Goal: Task Accomplishment & Management: Complete application form

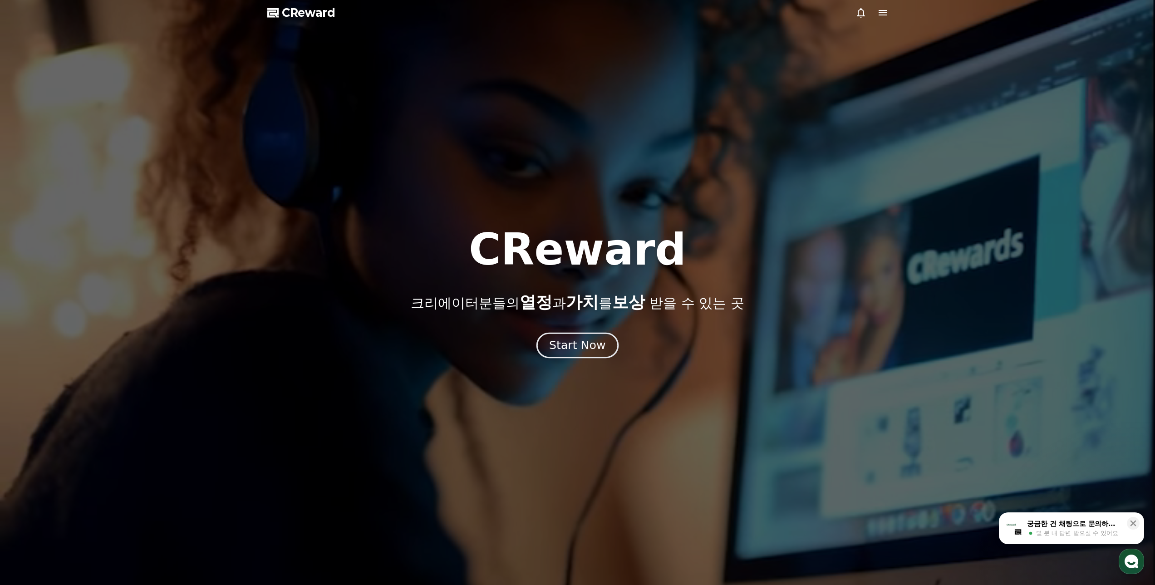
click at [605, 342] on button "Start Now" at bounding box center [578, 345] width 82 height 26
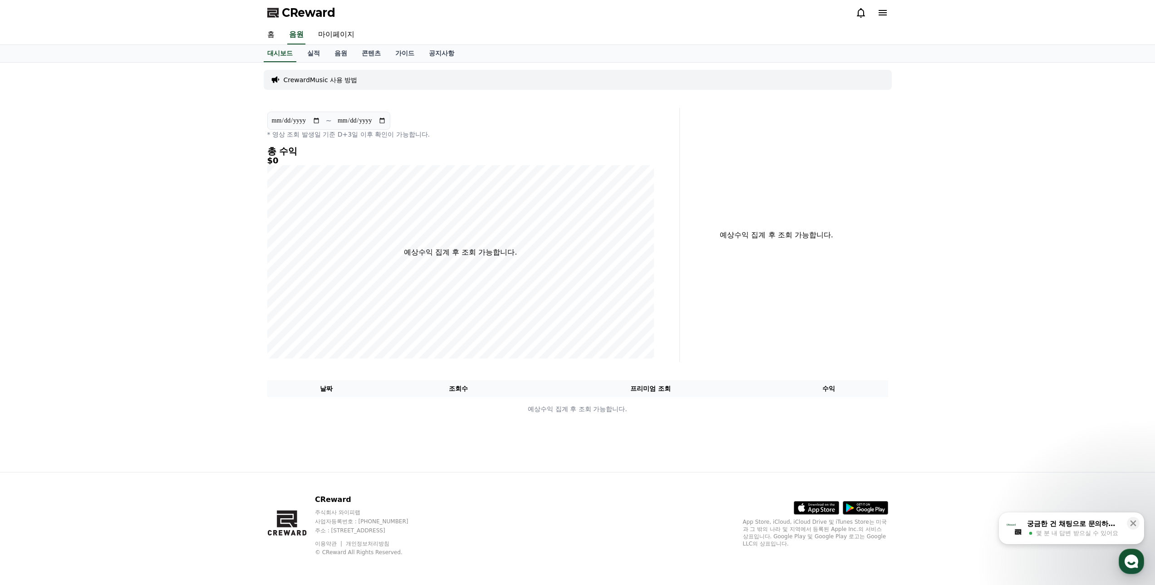
click at [884, 12] on icon at bounding box center [883, 12] width 8 height 5
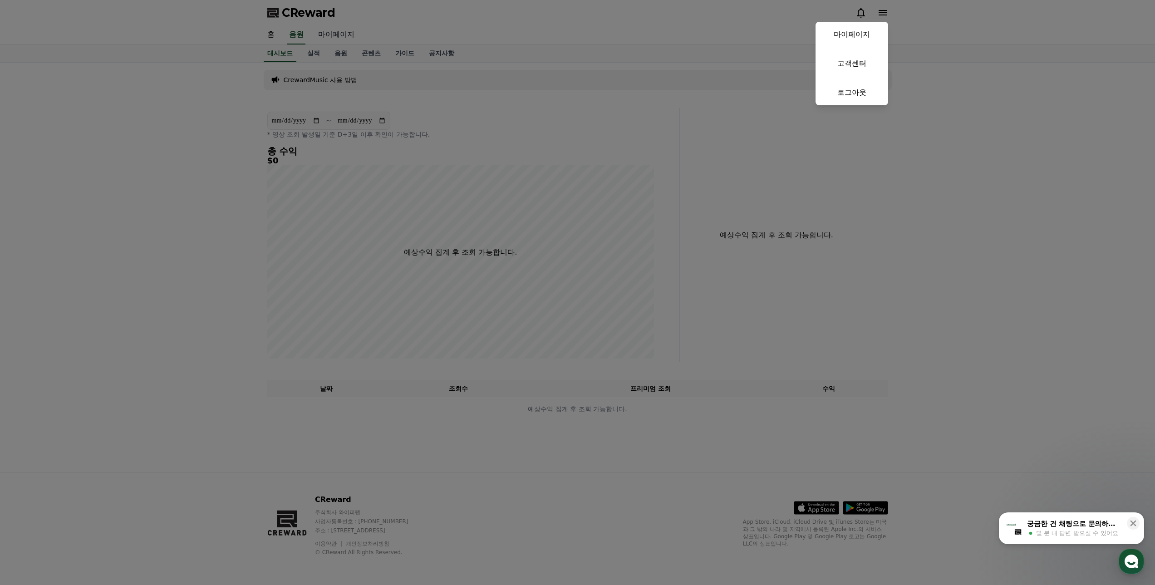
drag, startPoint x: 342, startPoint y: 38, endPoint x: 334, endPoint y: 40, distance: 8.4
click at [341, 39] on button "close" at bounding box center [577, 292] width 1155 height 585
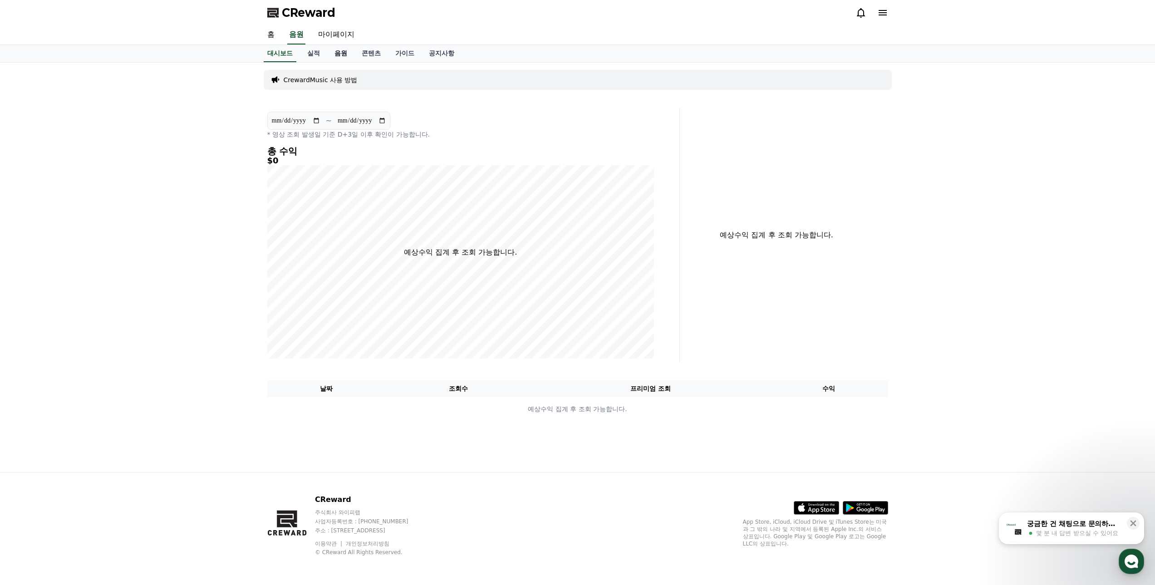
click at [336, 52] on link "음원" at bounding box center [340, 53] width 27 height 17
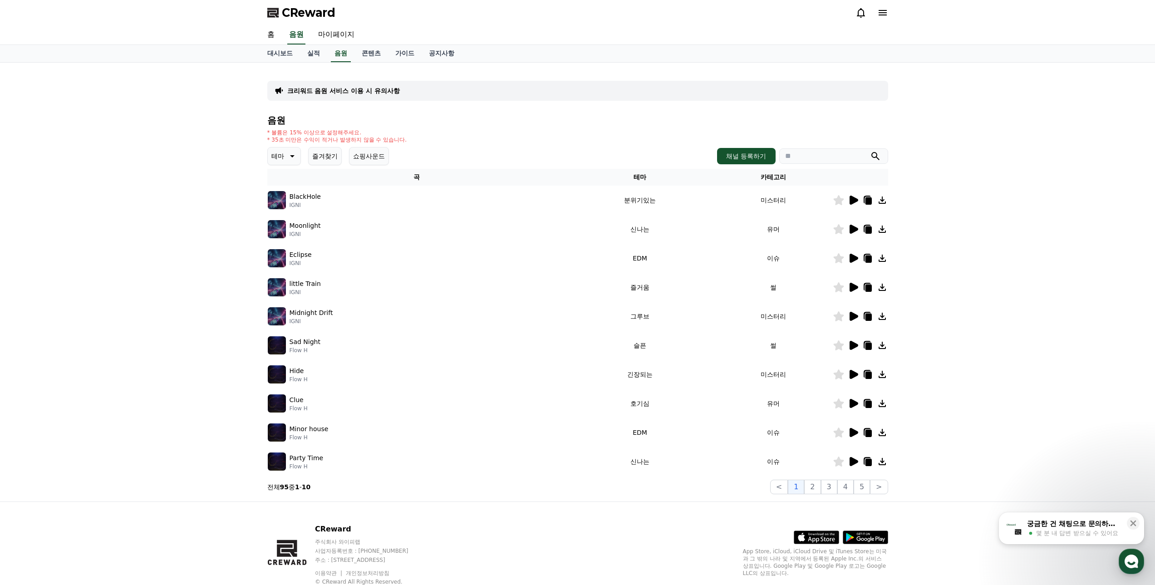
click at [732, 148] on div "테마 즐겨찾기 쇼핑사운드 채널 등록하기" at bounding box center [577, 156] width 621 height 18
click at [736, 158] on button "채널 등록하기" at bounding box center [746, 156] width 58 height 16
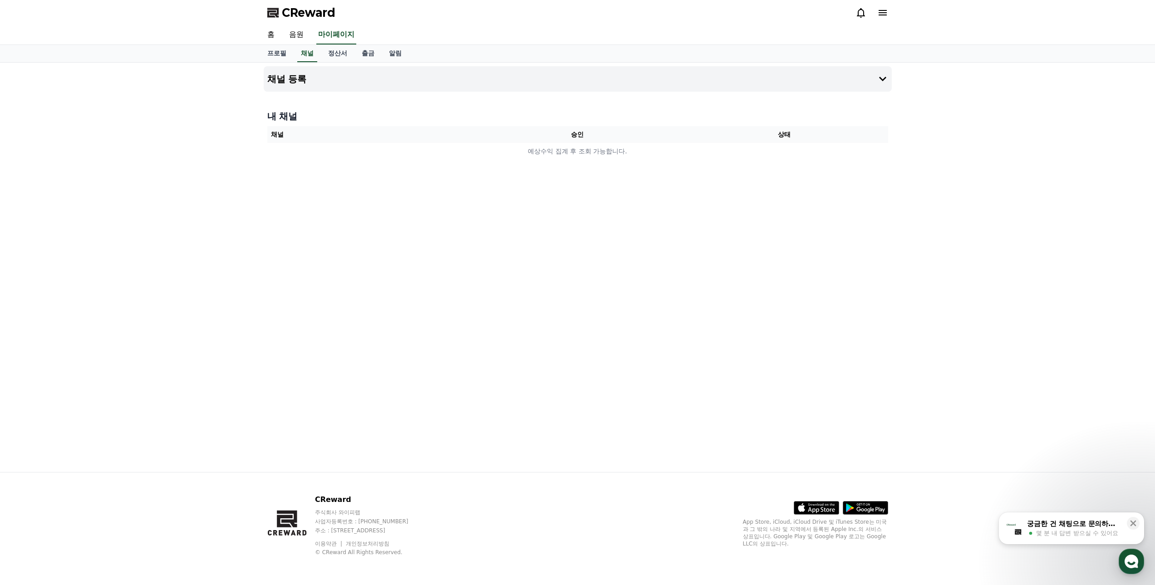
click at [659, 210] on div "채널 등록 내 채널 채널 승인 상태 예상수익 집계 후 조회 가능합니다." at bounding box center [578, 268] width 636 height 410
click at [286, 81] on h4 "채널 등록" at bounding box center [286, 79] width 39 height 10
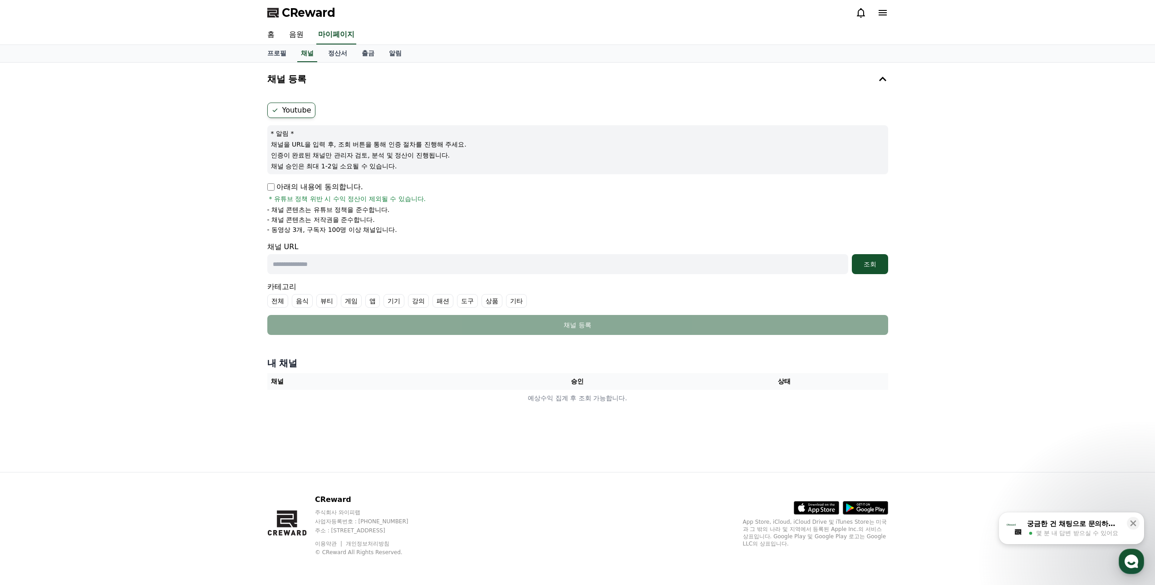
click at [301, 110] on label "Youtube" at bounding box center [291, 110] width 48 height 15
click at [291, 267] on input "text" at bounding box center [557, 264] width 581 height 20
paste input "**********"
type input "**********"
click at [864, 269] on button "조회" at bounding box center [870, 264] width 36 height 20
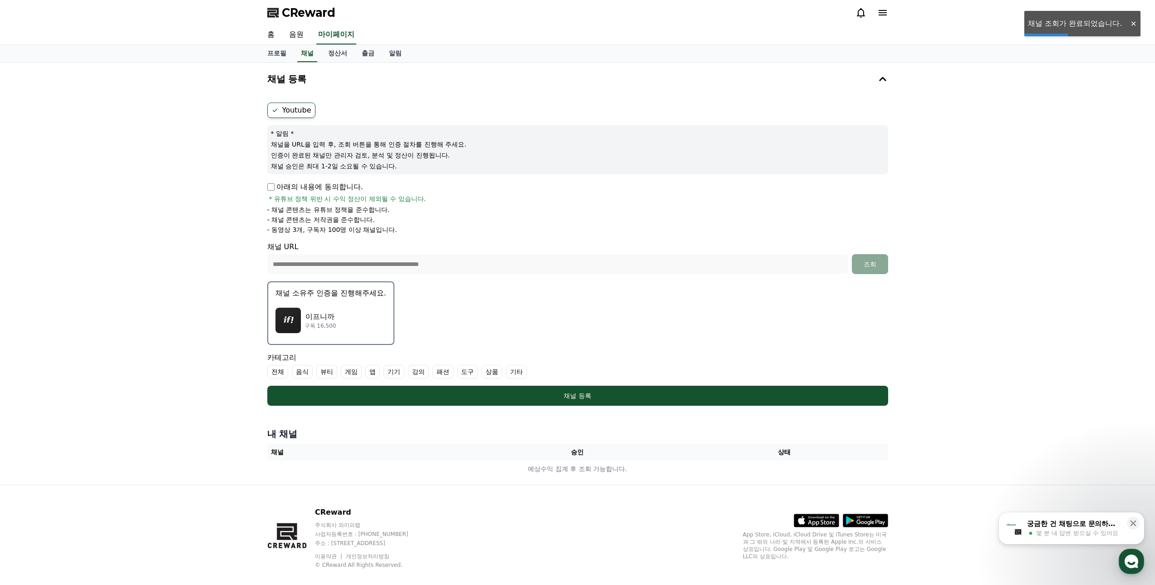
click at [291, 316] on img "button" at bounding box center [288, 320] width 25 height 25
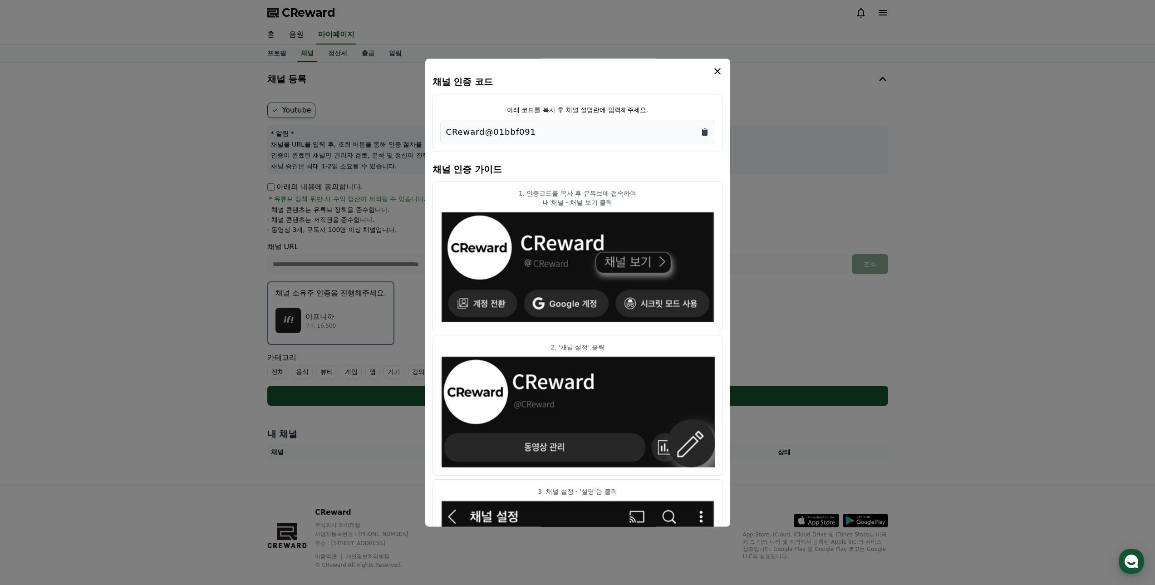
click at [704, 128] on icon "Copy to clipboard" at bounding box center [705, 132] width 9 height 9
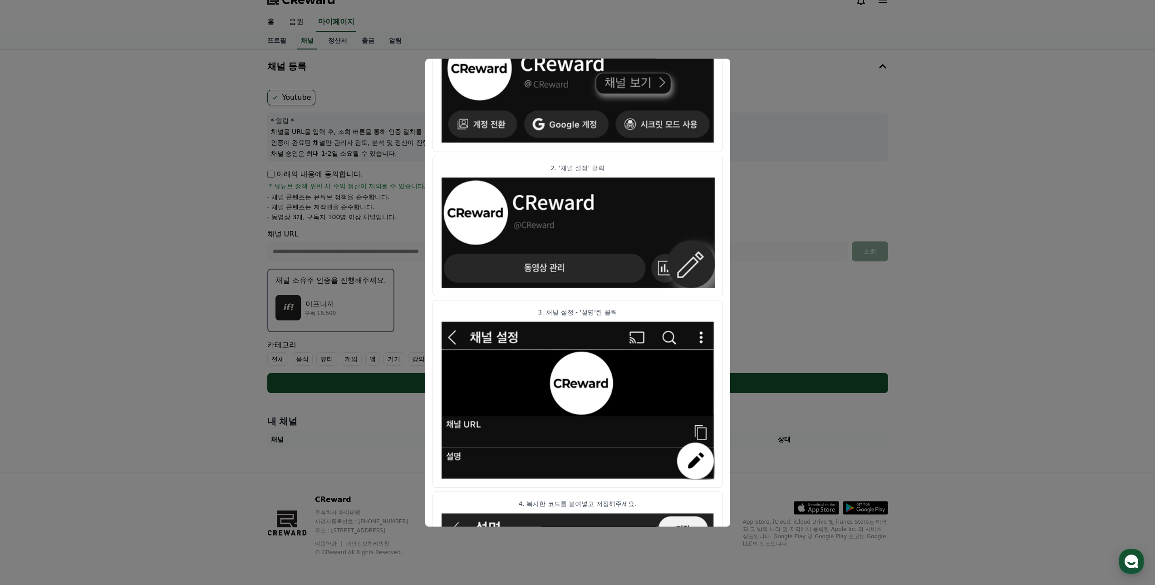
scroll to position [316, 0]
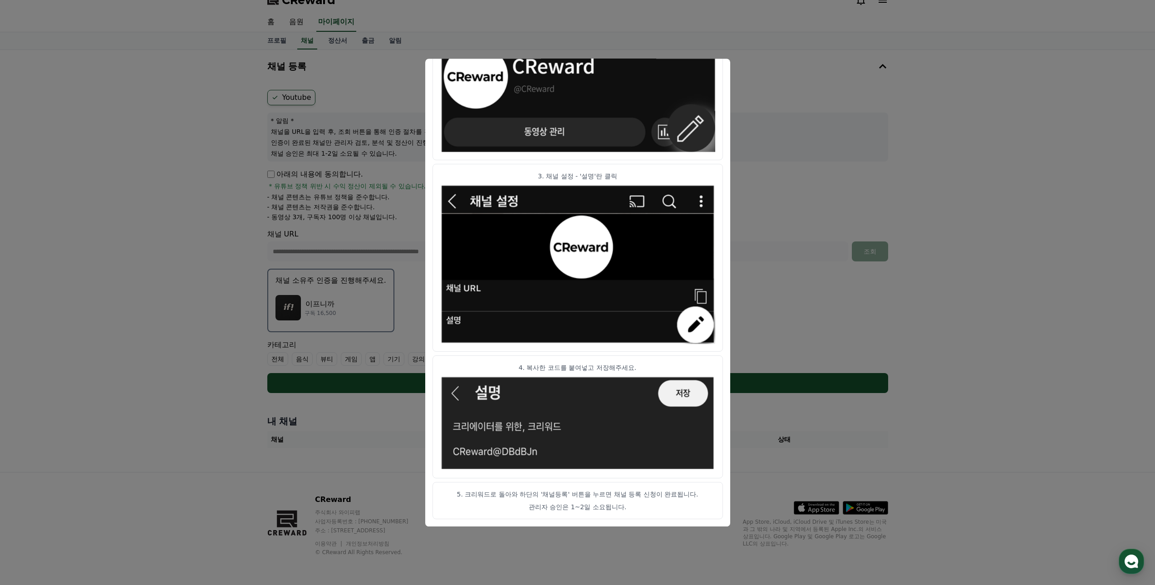
click at [160, 425] on button "close modal" at bounding box center [577, 292] width 1155 height 585
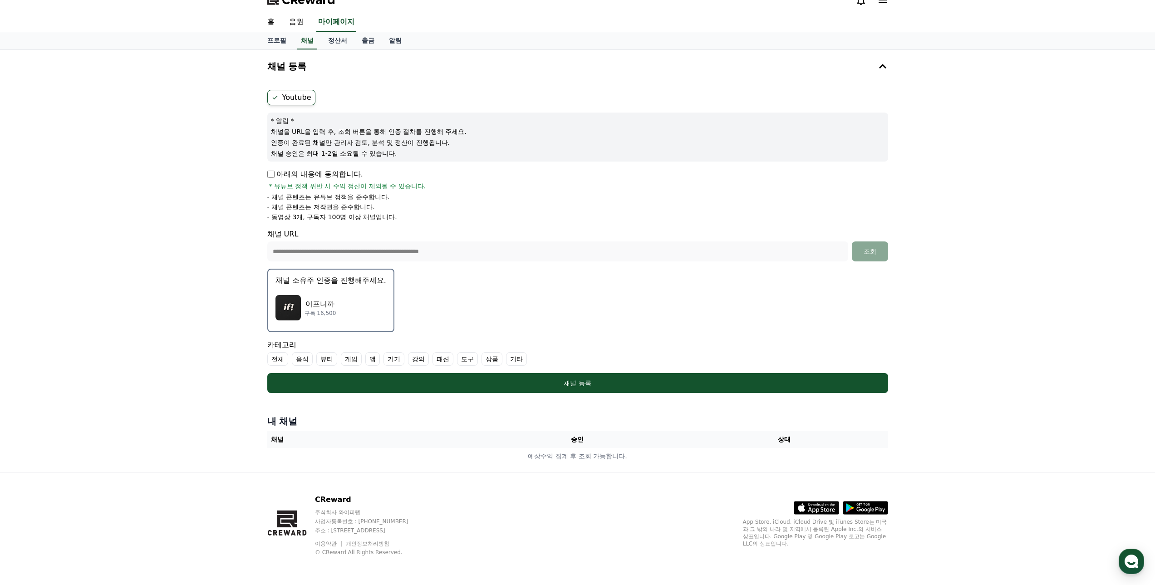
click at [296, 311] on img "button" at bounding box center [288, 307] width 25 height 25
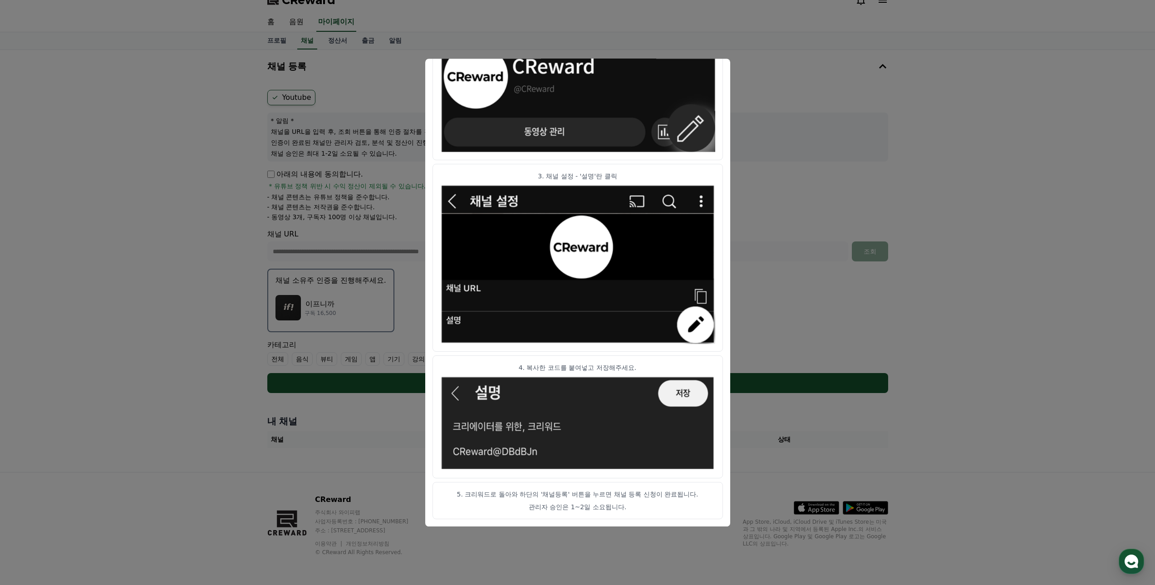
click at [943, 336] on button "close modal" at bounding box center [577, 292] width 1155 height 585
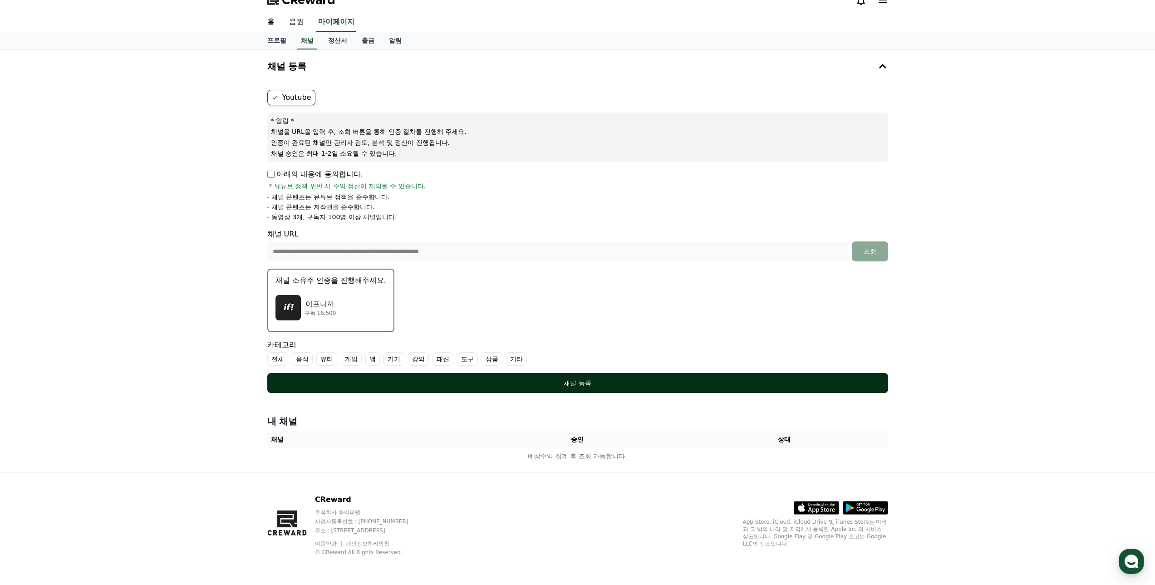
click at [591, 390] on button "채널 등록" at bounding box center [577, 383] width 621 height 20
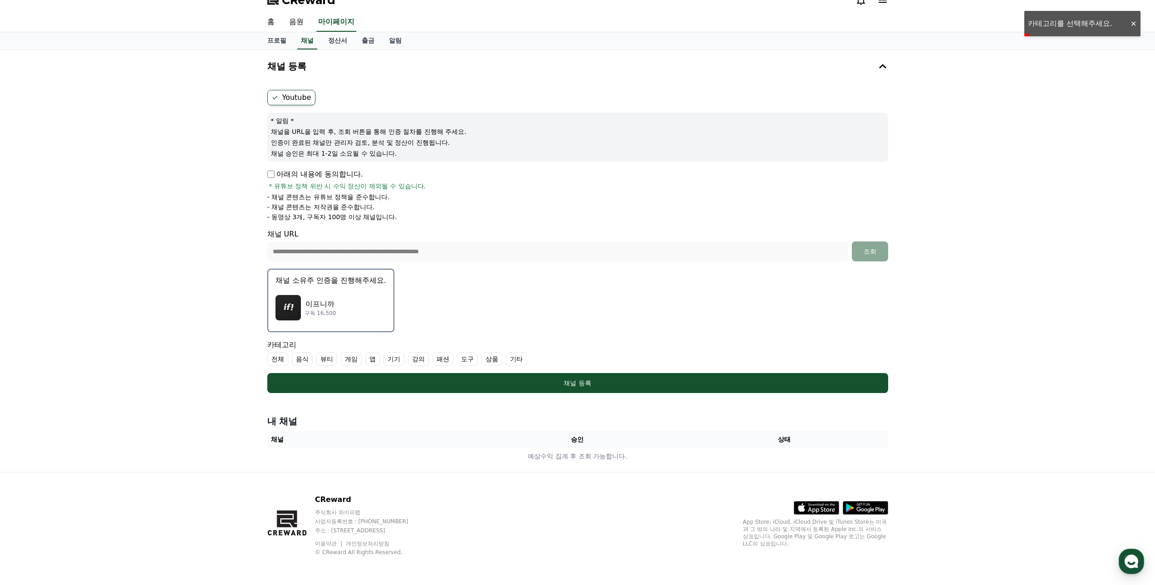
click at [513, 358] on label "기타" at bounding box center [516, 359] width 21 height 14
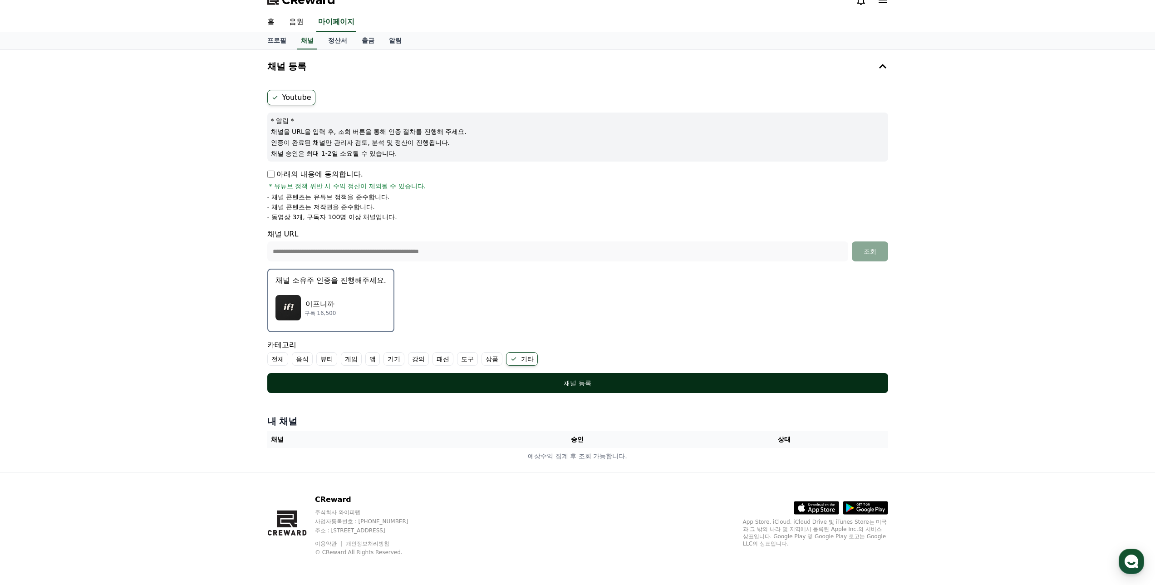
click at [421, 381] on div "채널 등록" at bounding box center [578, 383] width 585 height 9
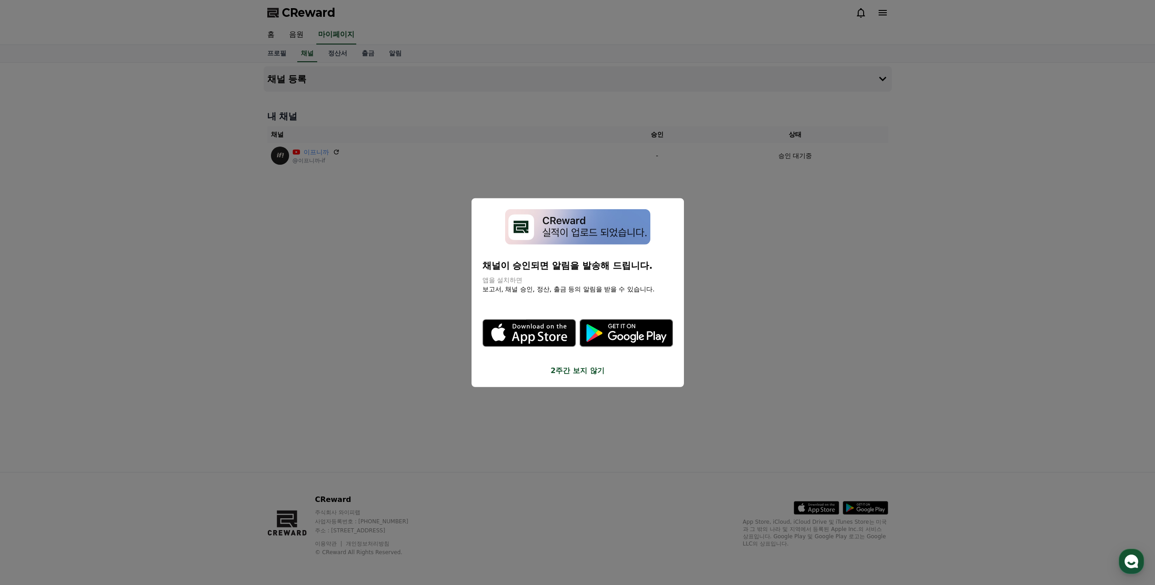
click at [630, 341] on icon "modal" at bounding box center [627, 333] width 94 height 28
click at [776, 261] on button "close modal" at bounding box center [577, 292] width 1155 height 585
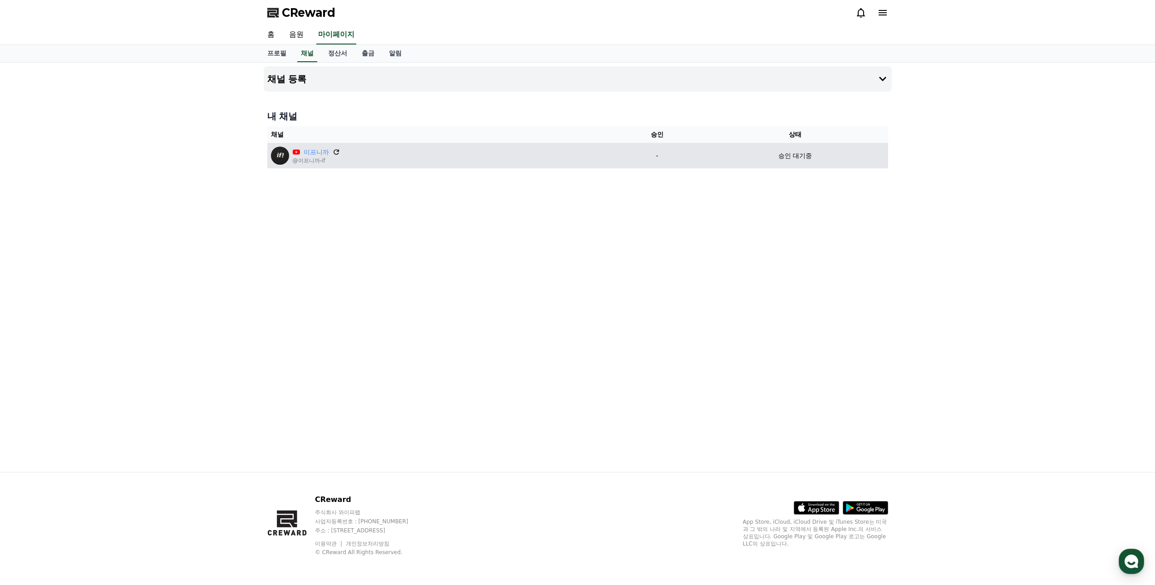
click at [335, 152] on icon at bounding box center [336, 152] width 8 height 8
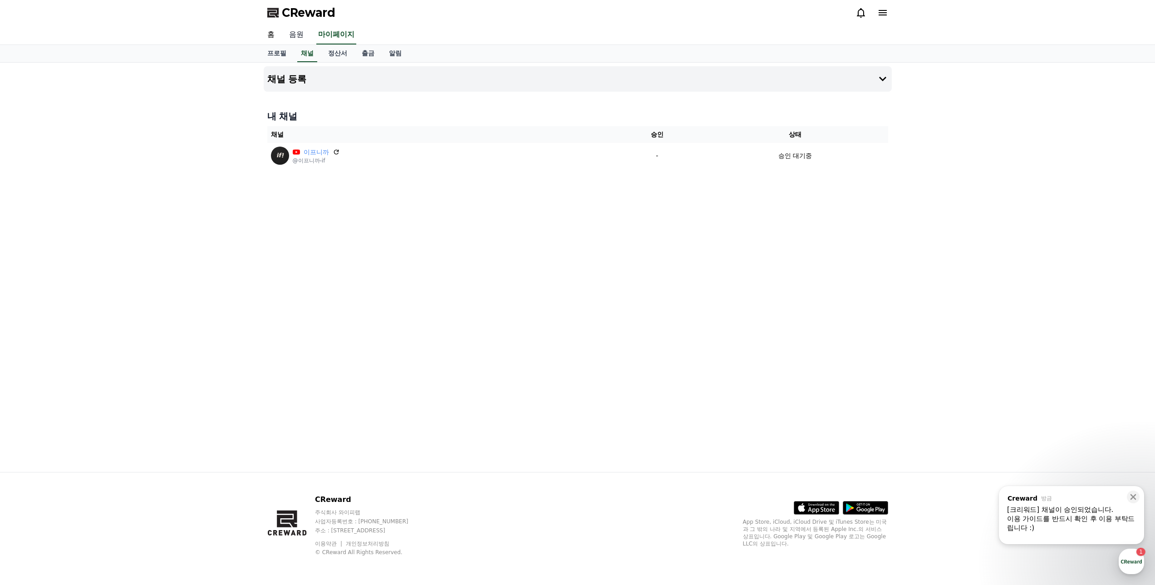
click at [306, 29] on link "음원" at bounding box center [296, 34] width 29 height 19
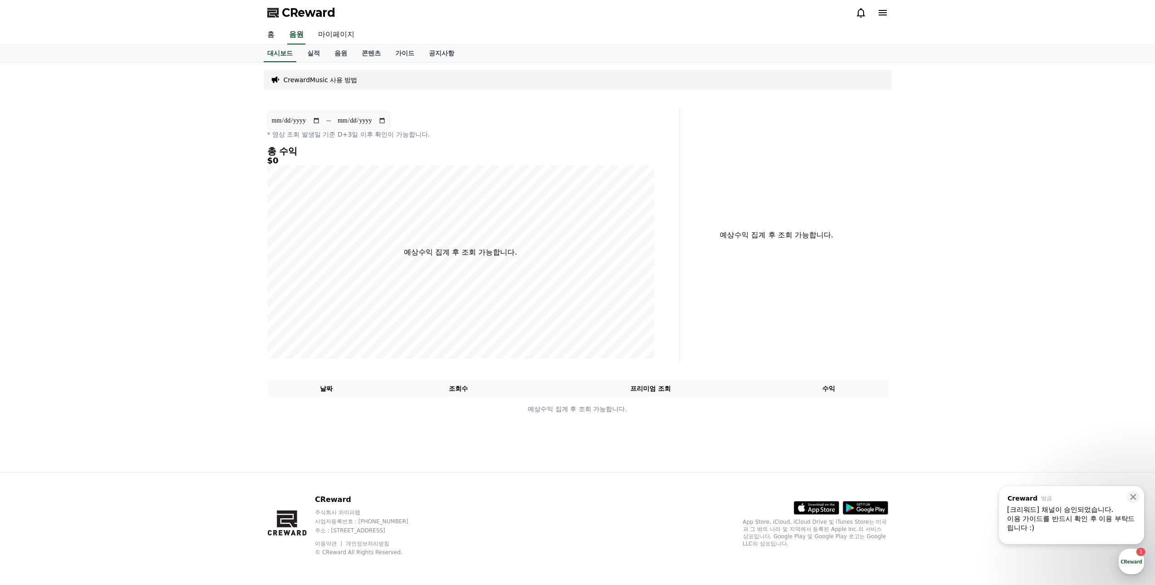
click at [338, 30] on link "마이페이지" at bounding box center [336, 34] width 51 height 19
select select "**********"
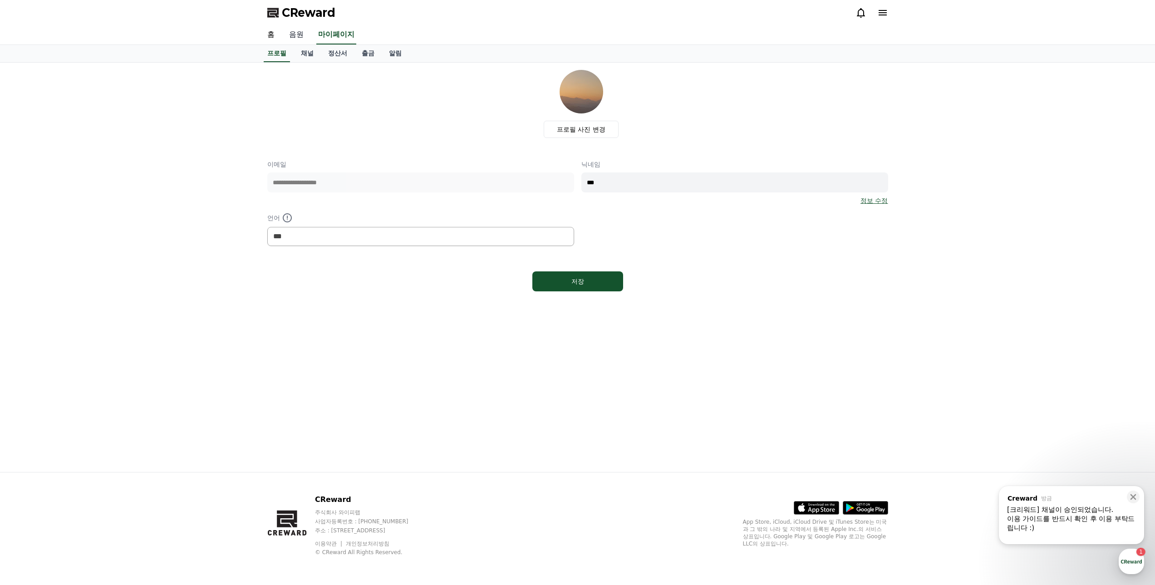
click at [294, 35] on link "음원" at bounding box center [296, 34] width 29 height 19
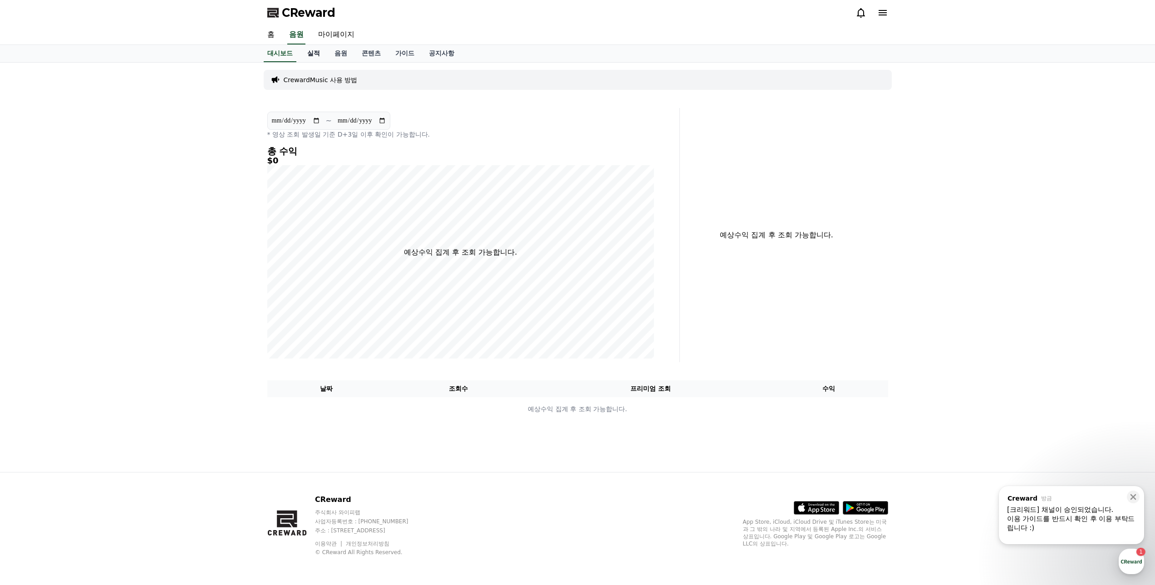
click at [309, 56] on link "실적" at bounding box center [313, 53] width 27 height 17
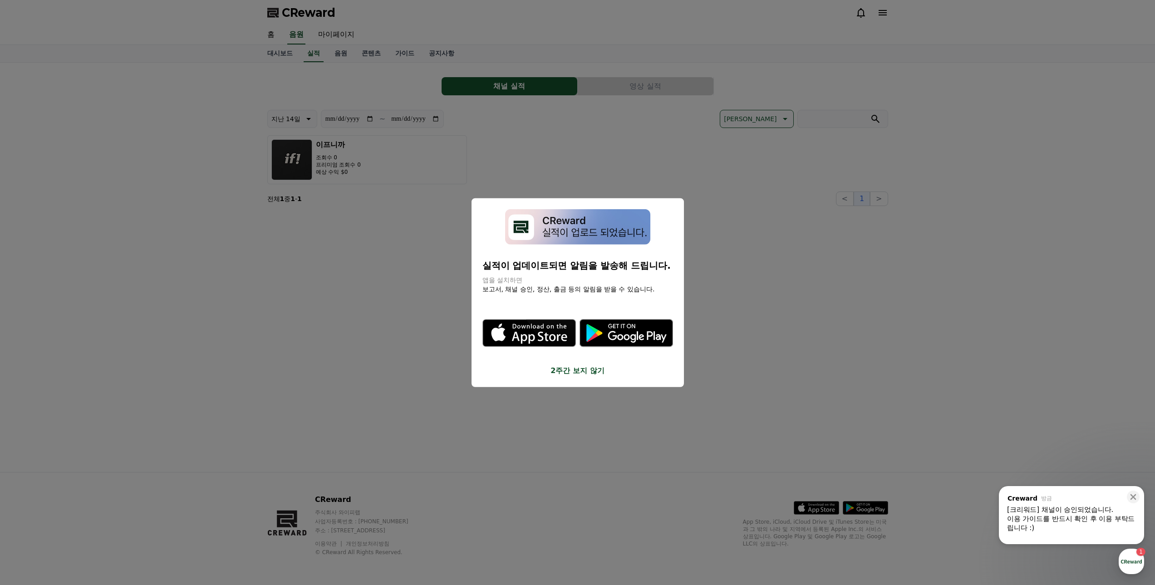
click at [412, 311] on button "close modal" at bounding box center [577, 292] width 1155 height 585
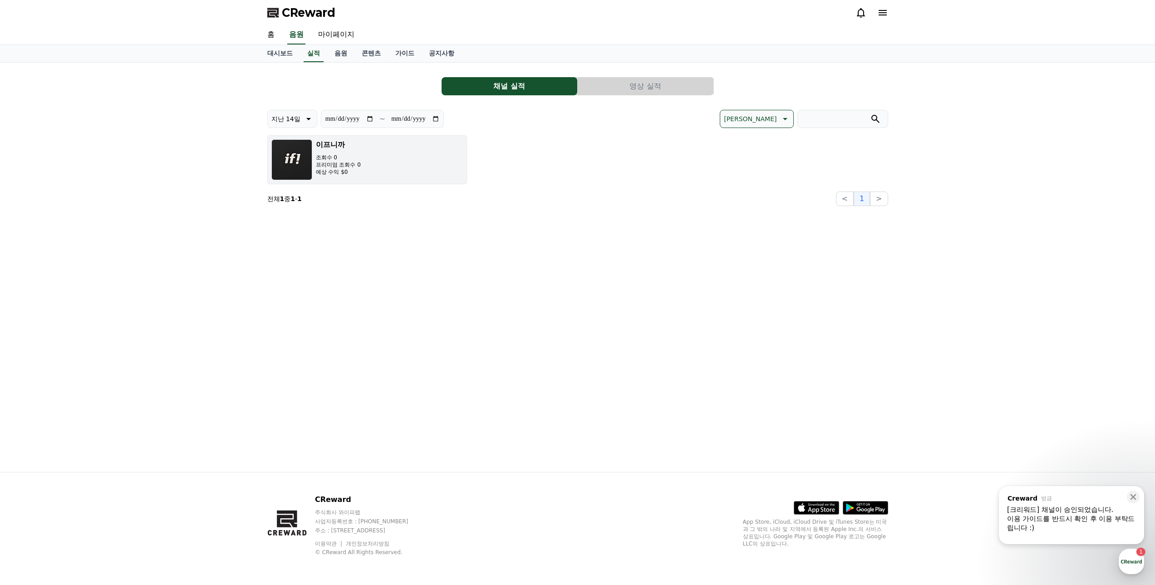
click at [279, 151] on img "button" at bounding box center [292, 159] width 41 height 41
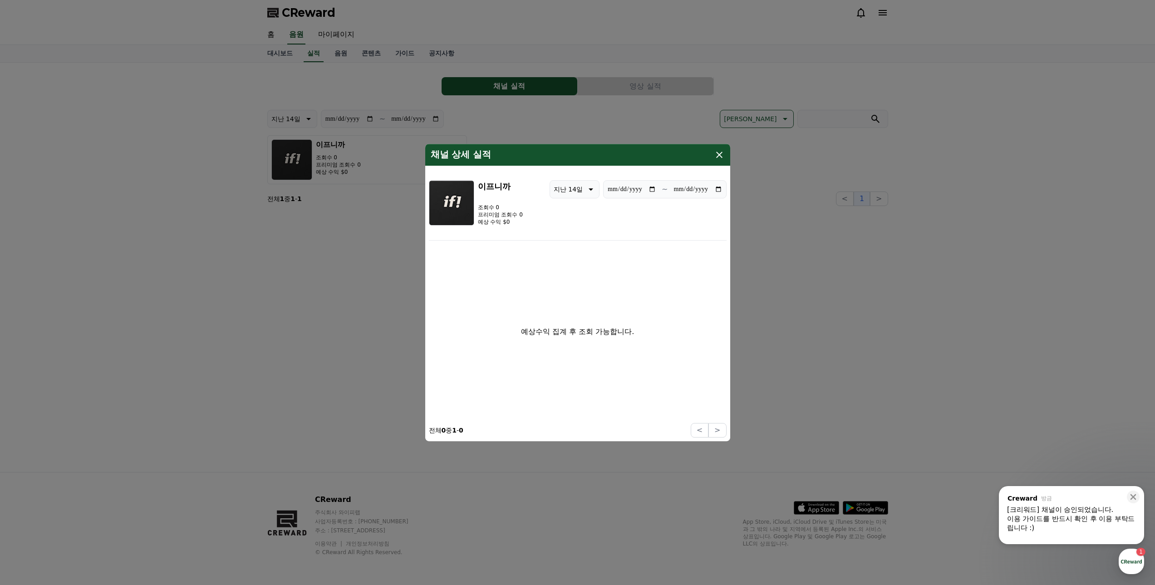
click at [721, 154] on icon "modal" at bounding box center [719, 154] width 11 height 11
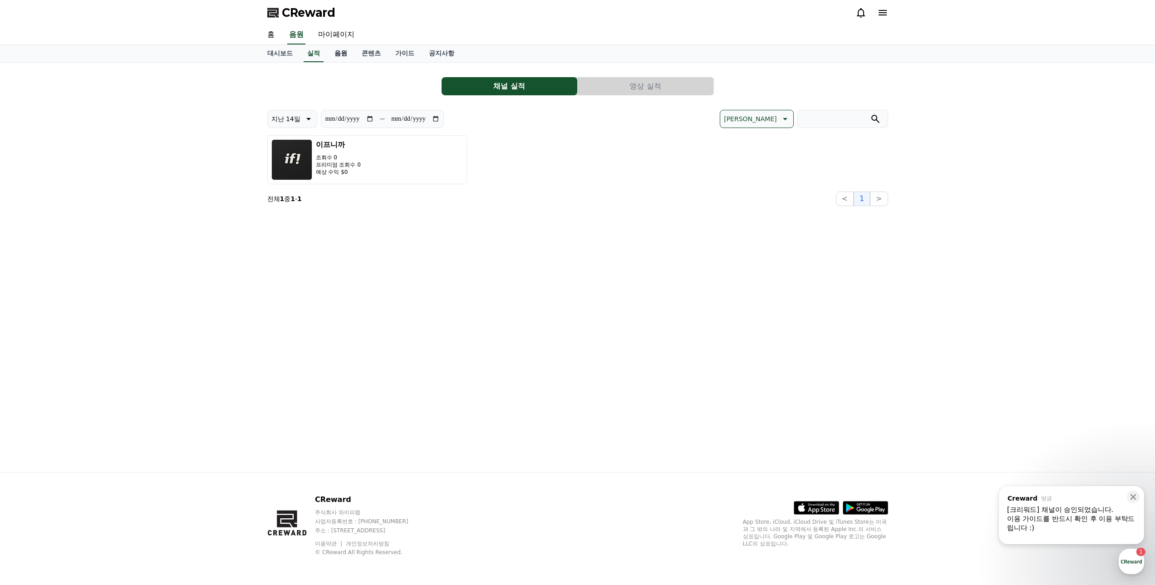
click at [346, 58] on link "음원" at bounding box center [340, 53] width 27 height 17
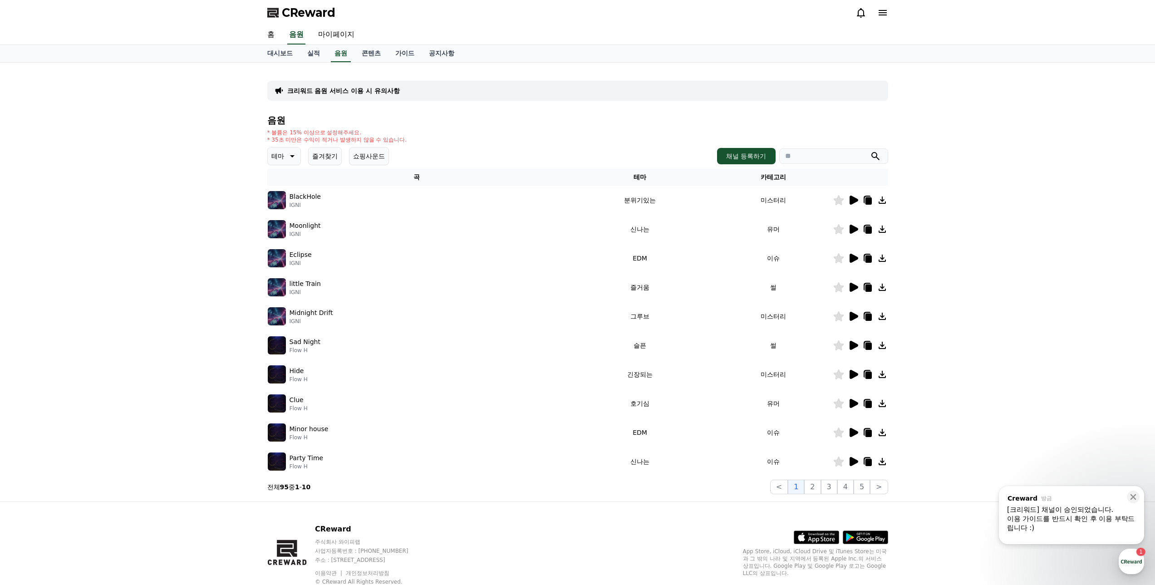
click at [1060, 514] on div "[크리워드] 채널이 승인되었습니다." at bounding box center [1071, 509] width 129 height 9
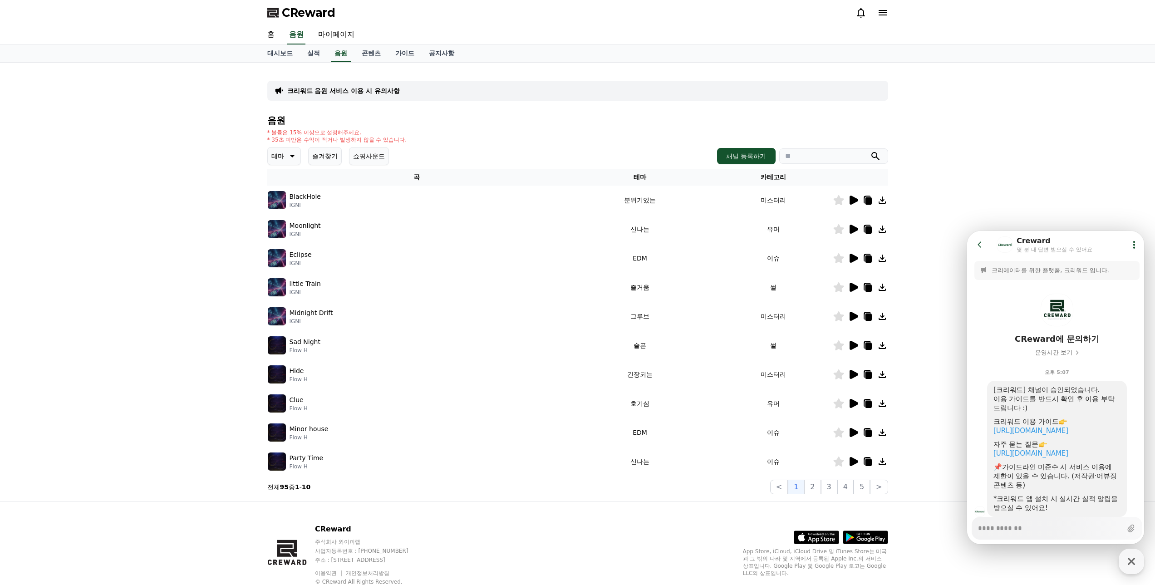
scroll to position [28, 0]
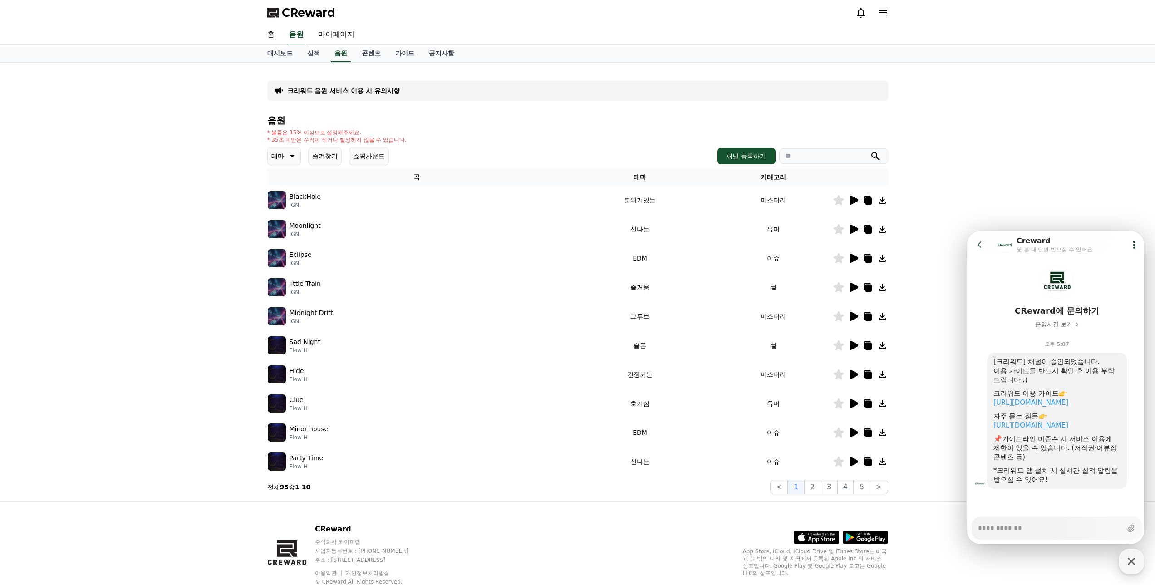
click at [1047, 398] on div "크리워드 이용 가이드" at bounding box center [1057, 393] width 127 height 9
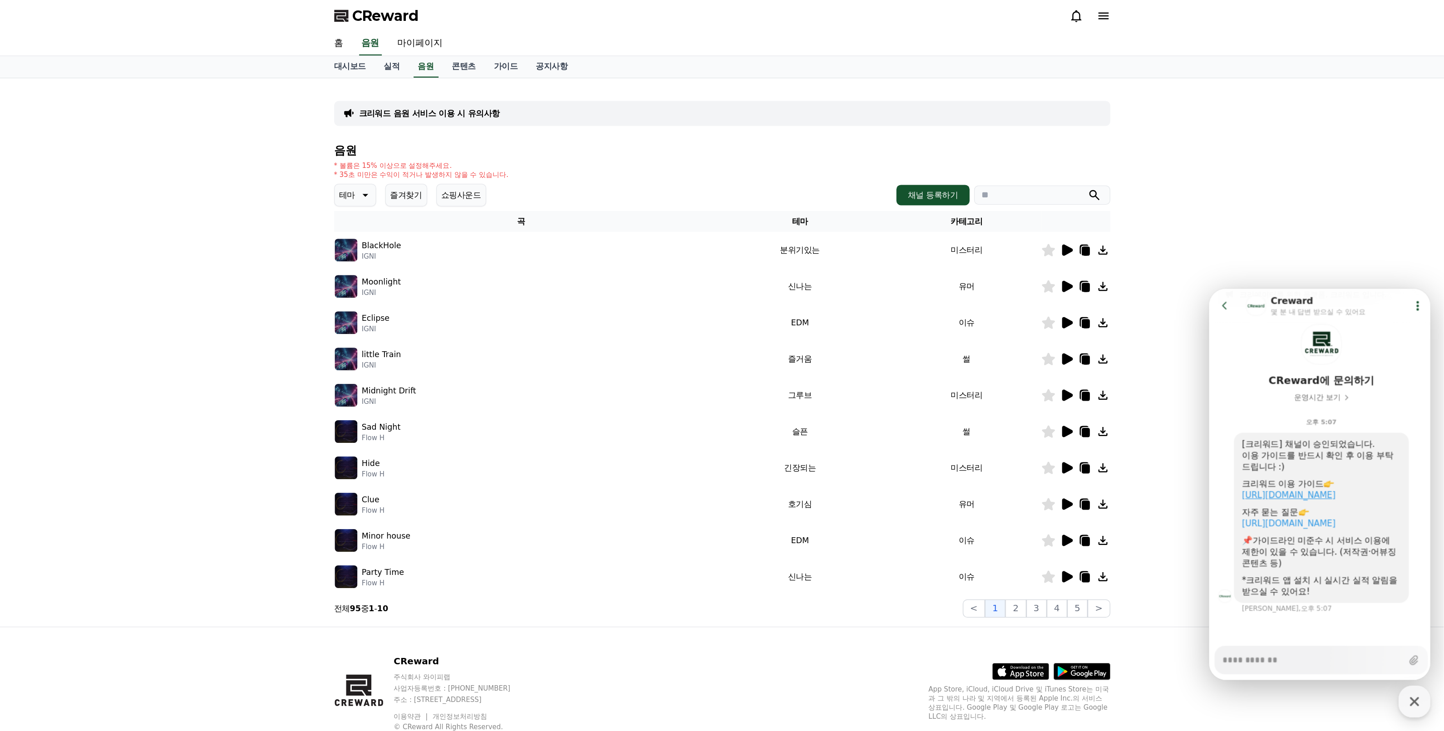
scroll to position [36, 0]
click at [1041, 396] on link "[URL][DOMAIN_NAME]" at bounding box center [1031, 394] width 75 height 8
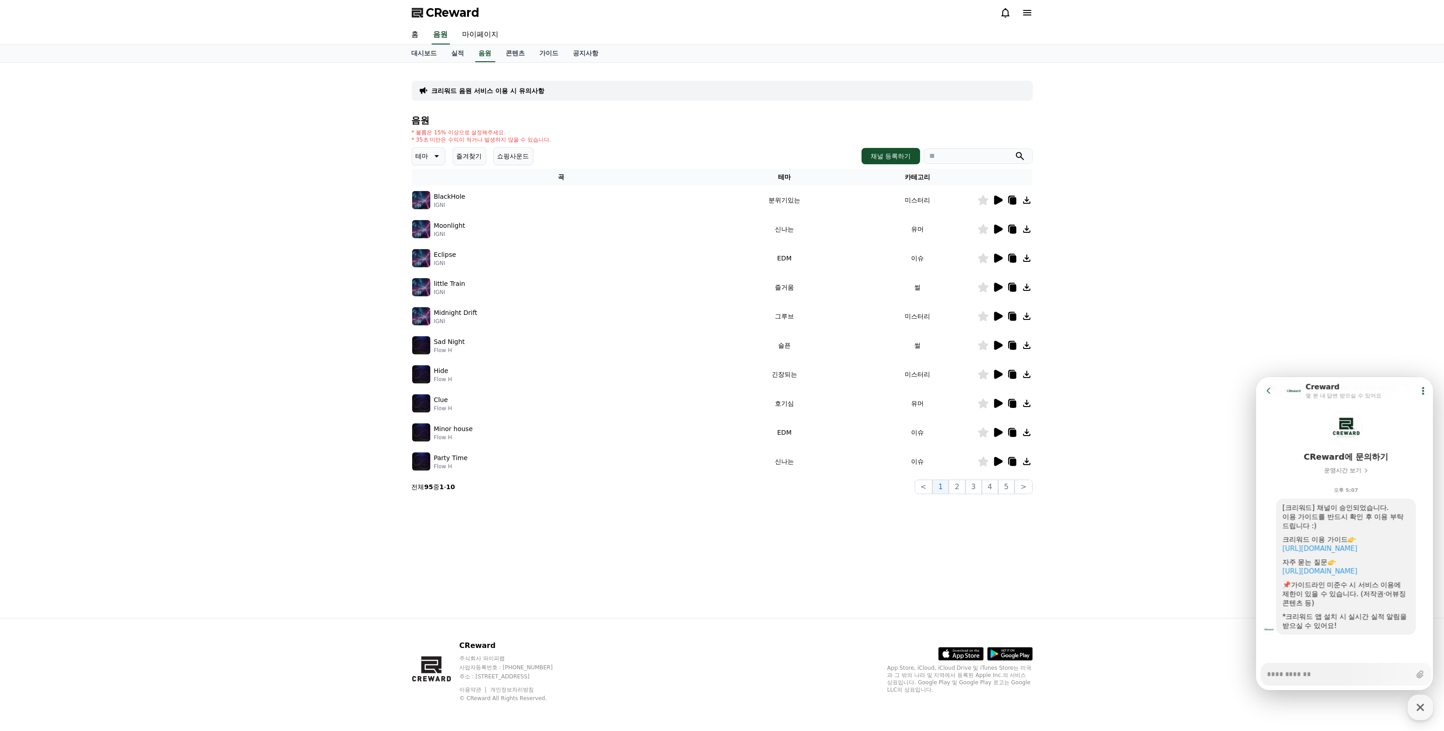
click at [1155, 585] on textarea "Messenger Input Textarea" at bounding box center [1339, 670] width 144 height 15
type textarea "*"
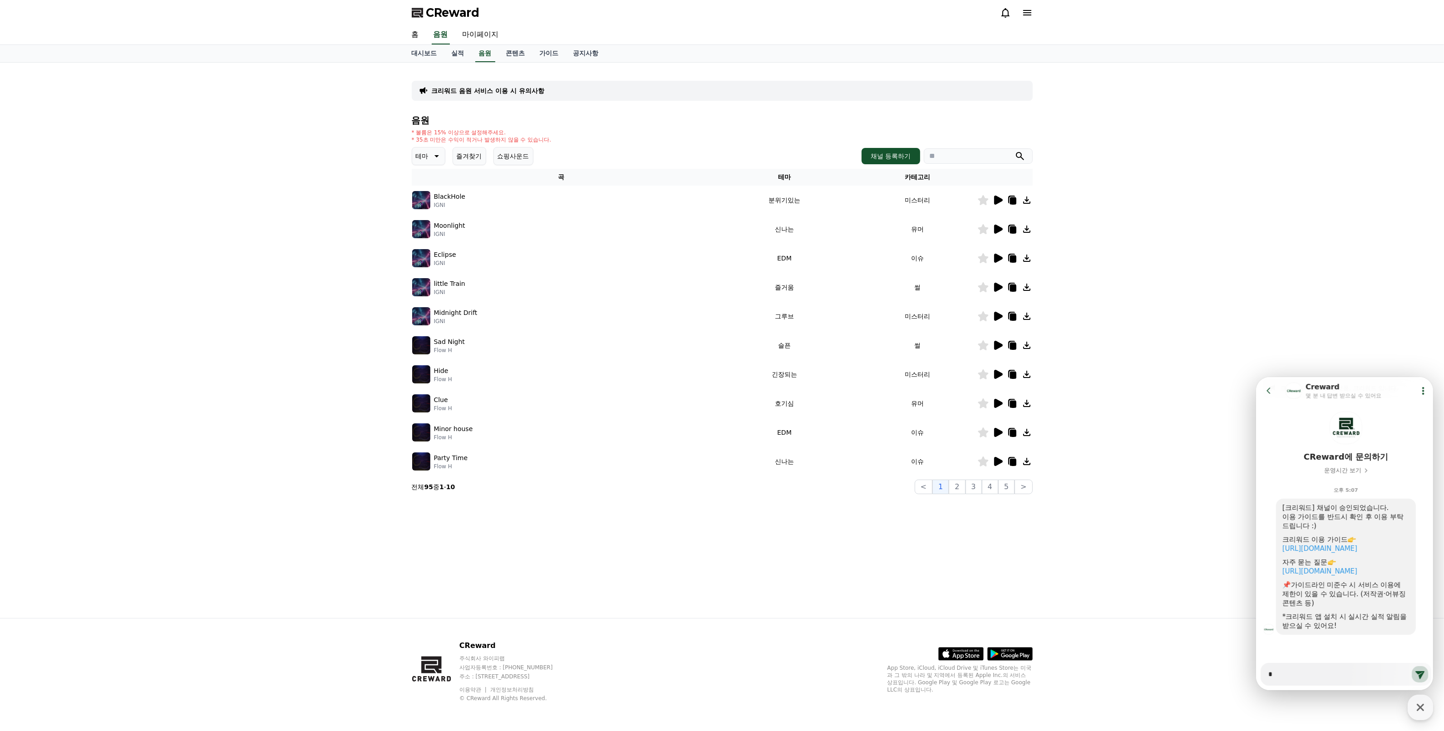
type textarea "*"
type textarea "**"
type textarea "*"
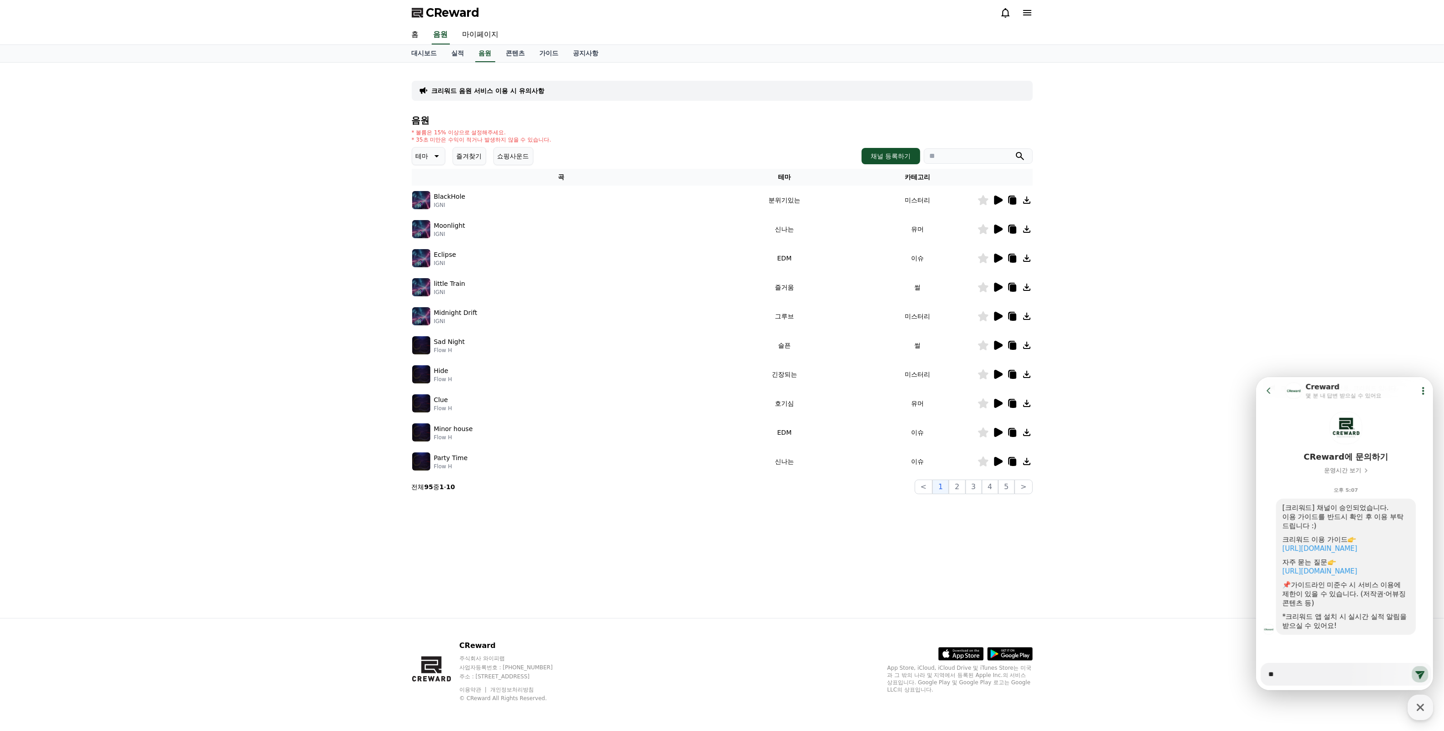
type textarea "**"
type textarea "*"
type textarea "**"
type textarea "*"
type textarea "***"
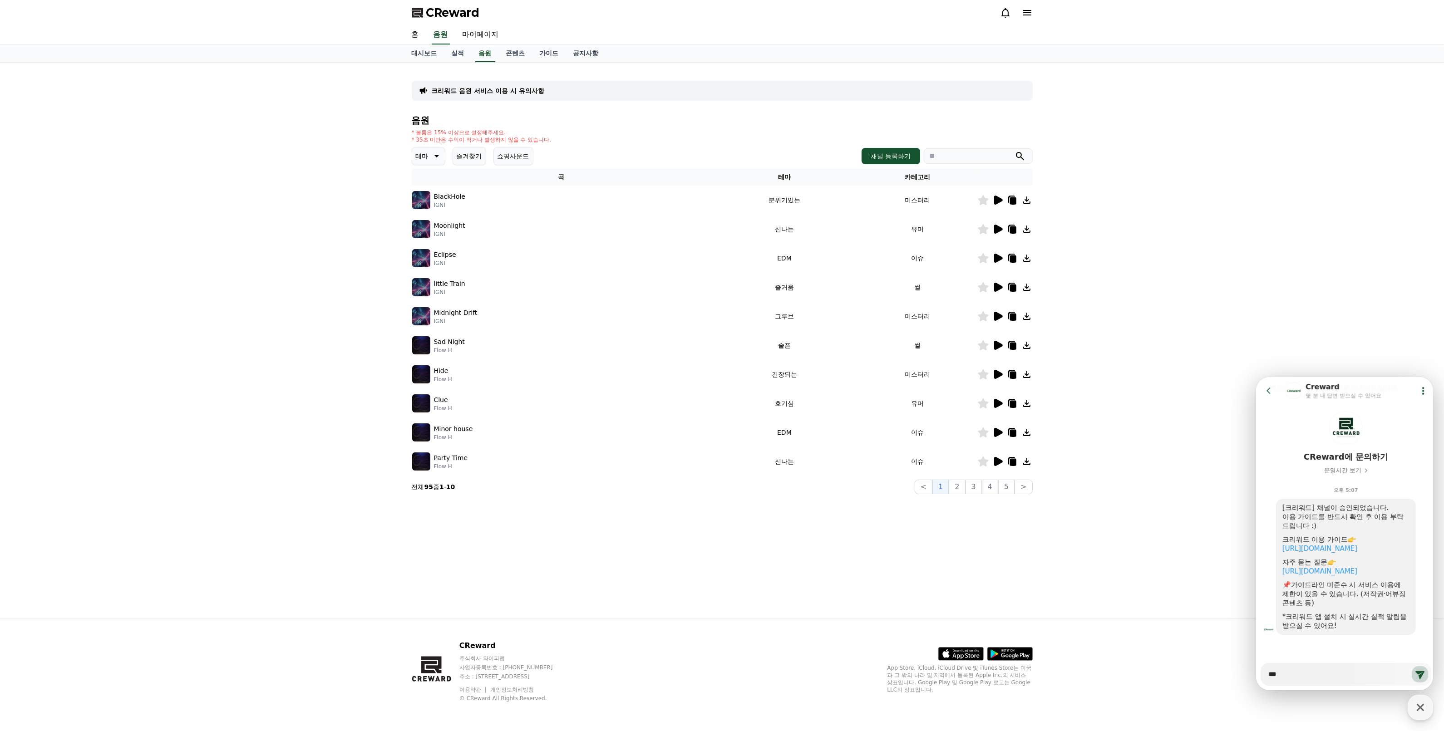
type textarea "*"
type textarea "***"
type textarea "*"
type textarea "****"
type textarea "*"
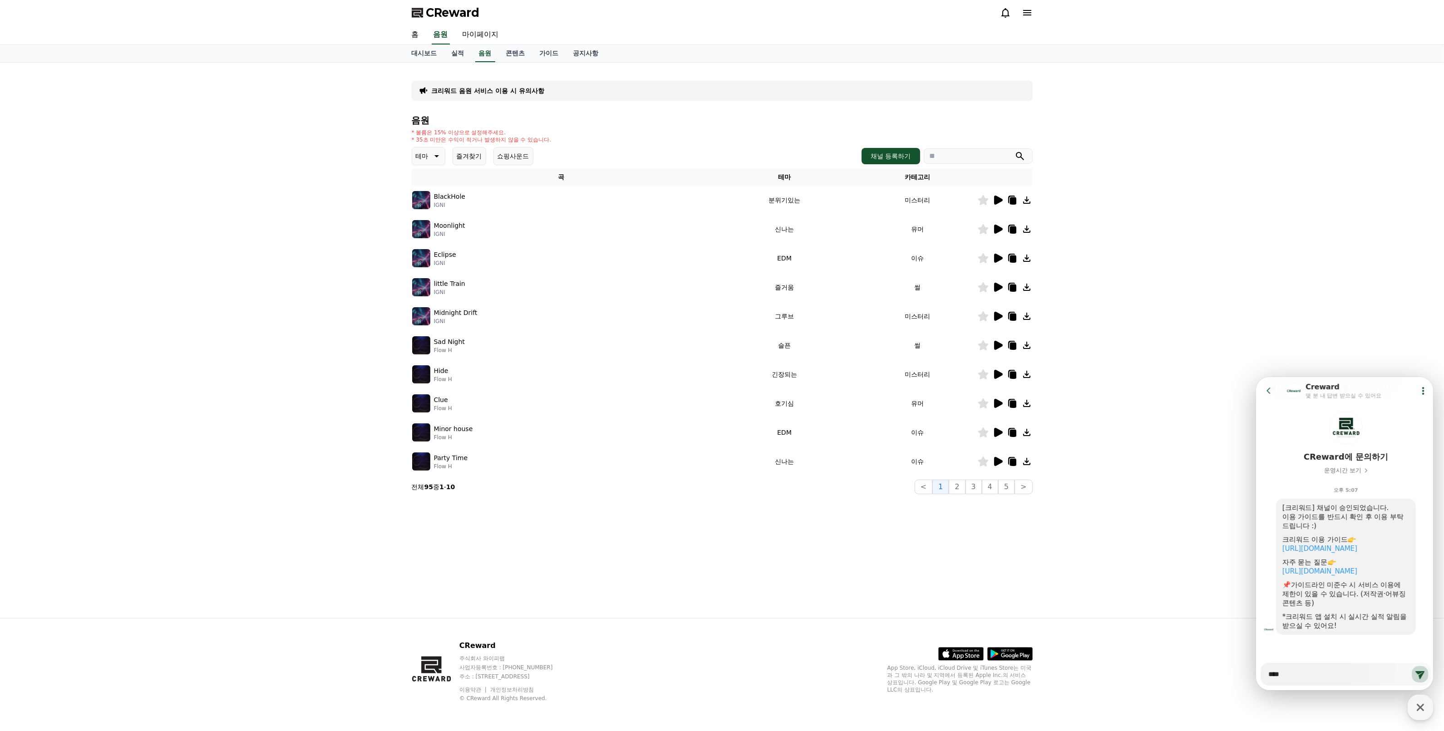
type textarea "****"
type textarea "*"
type textarea "****"
type textarea "*"
type textarea "*****"
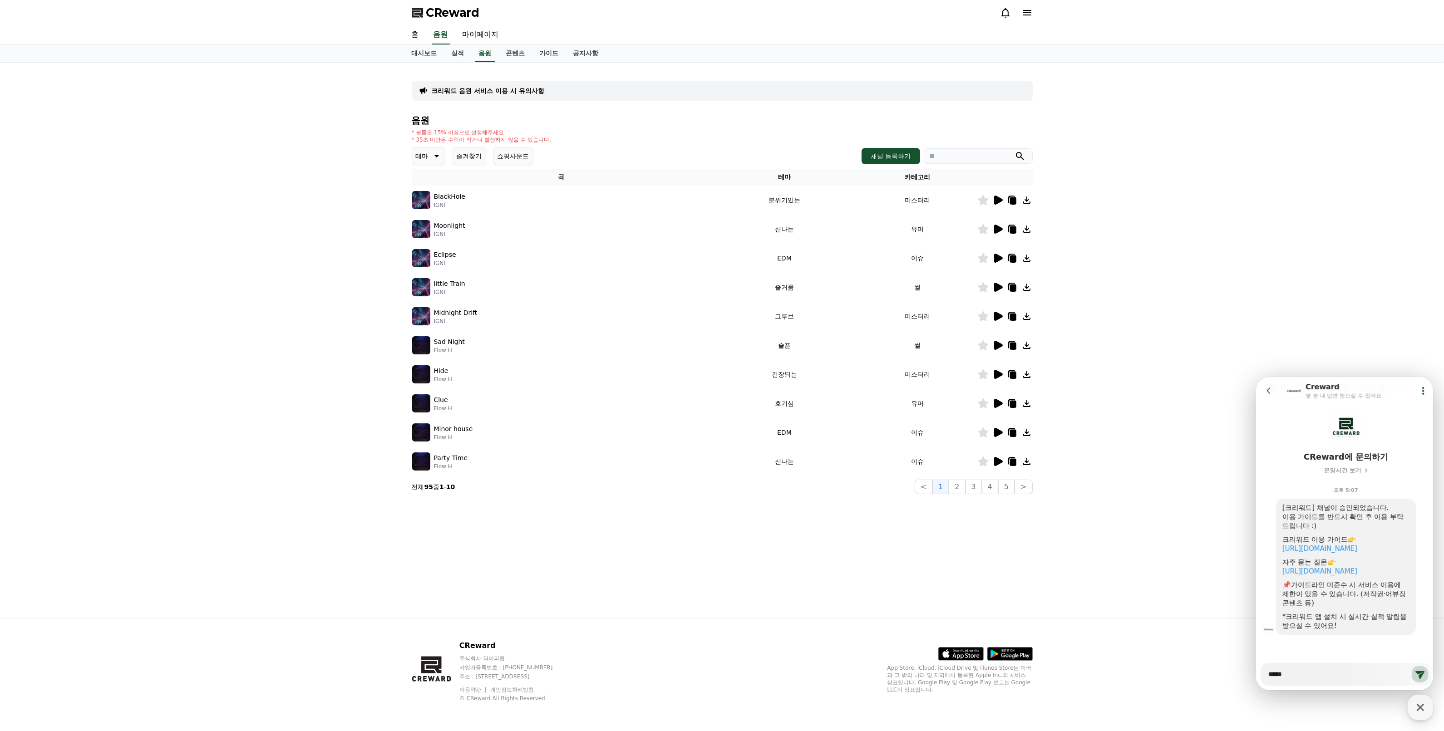
type textarea "*"
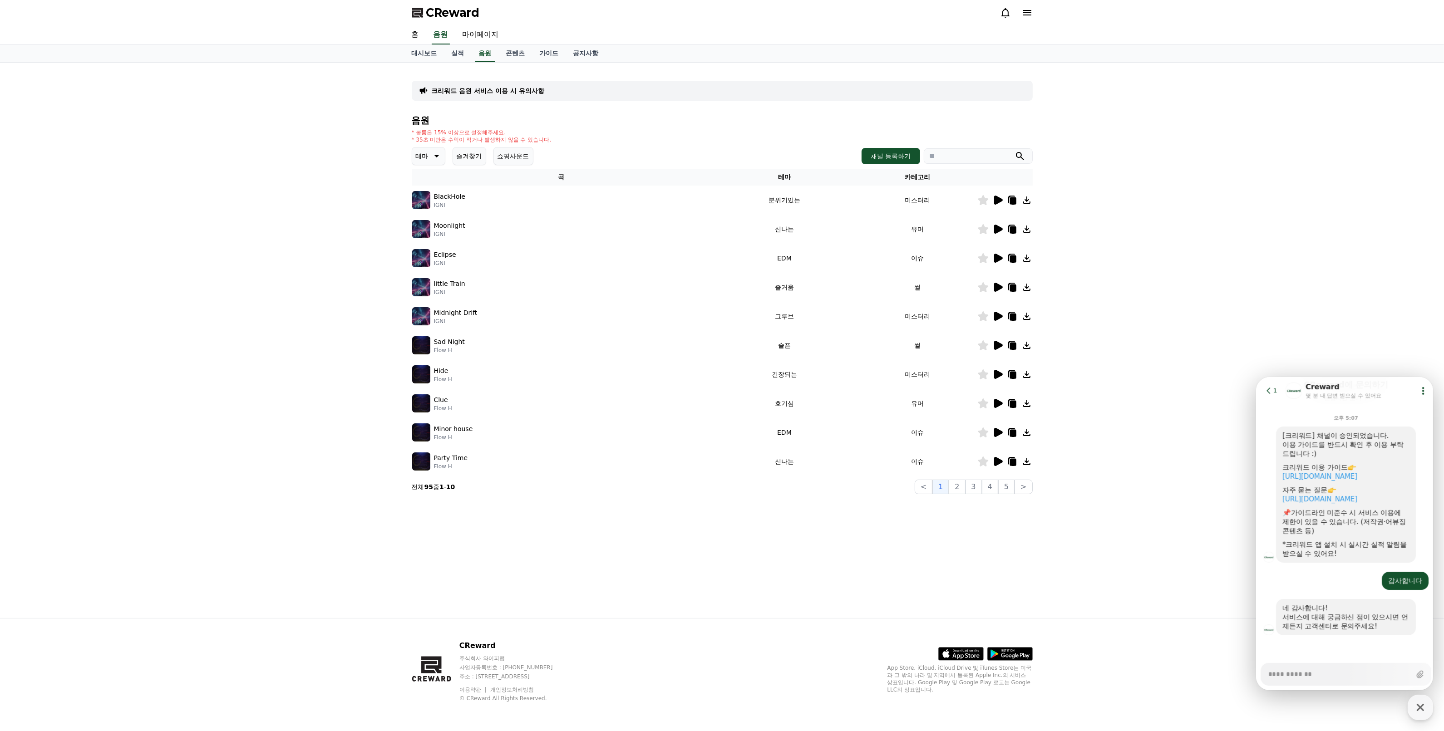
scroll to position [101, 0]
type textarea "*"
click at [1155, 394] on button "Show userchat action dialog" at bounding box center [1423, 390] width 16 height 16
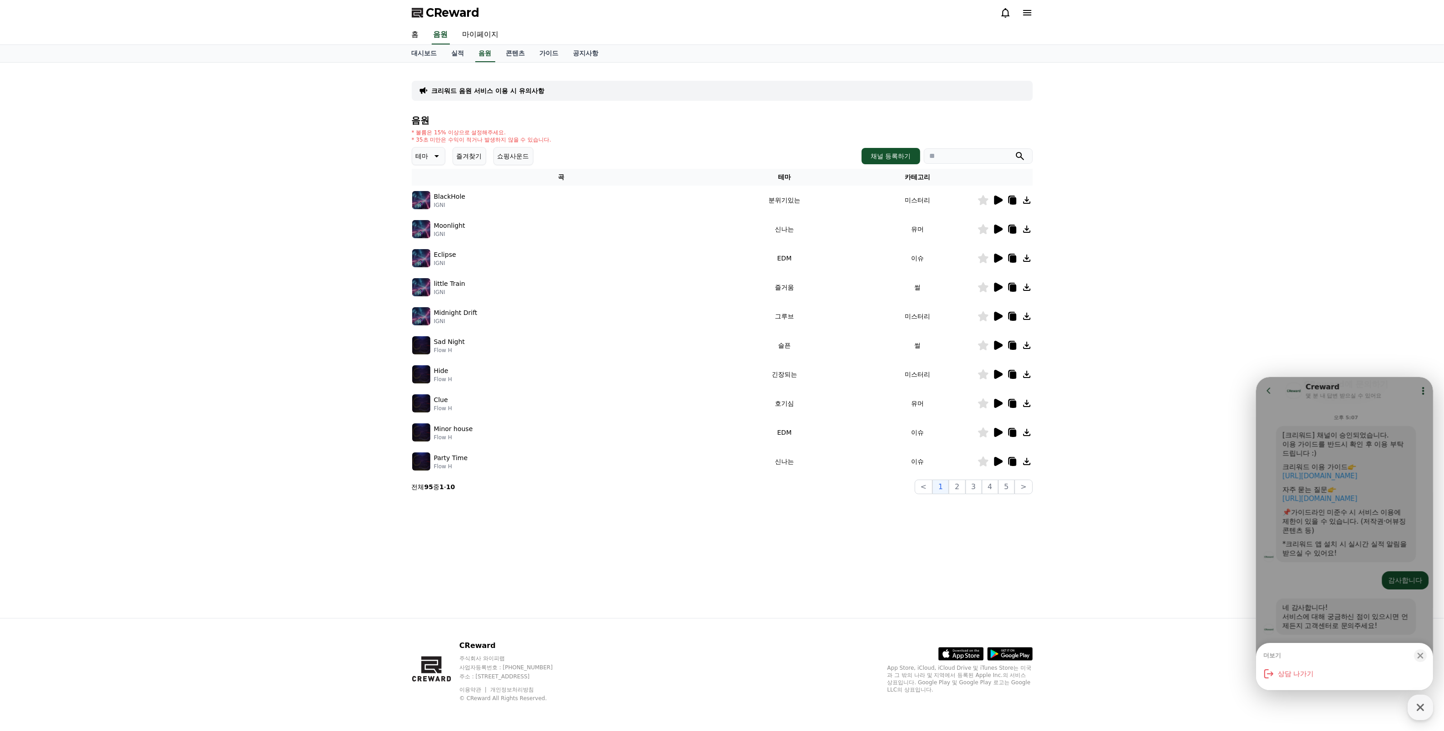
click at [1155, 234] on div "크리워드 음원 서비스 이용 시 유의사항 음원 * 볼륨은 15% 이상으로 설정해주세요. * 35초 미만은 수익이 적거나 발생하지 않을 수 있습니…" at bounding box center [722, 341] width 1444 height 556
click at [1155, 243] on div "크리워드 음원 서비스 이용 시 유의사항 음원 * 볼륨은 15% 이상으로 설정해주세요. * 35초 미만은 수익이 적거나 발생하지 않을 수 있습니…" at bounding box center [722, 341] width 1444 height 556
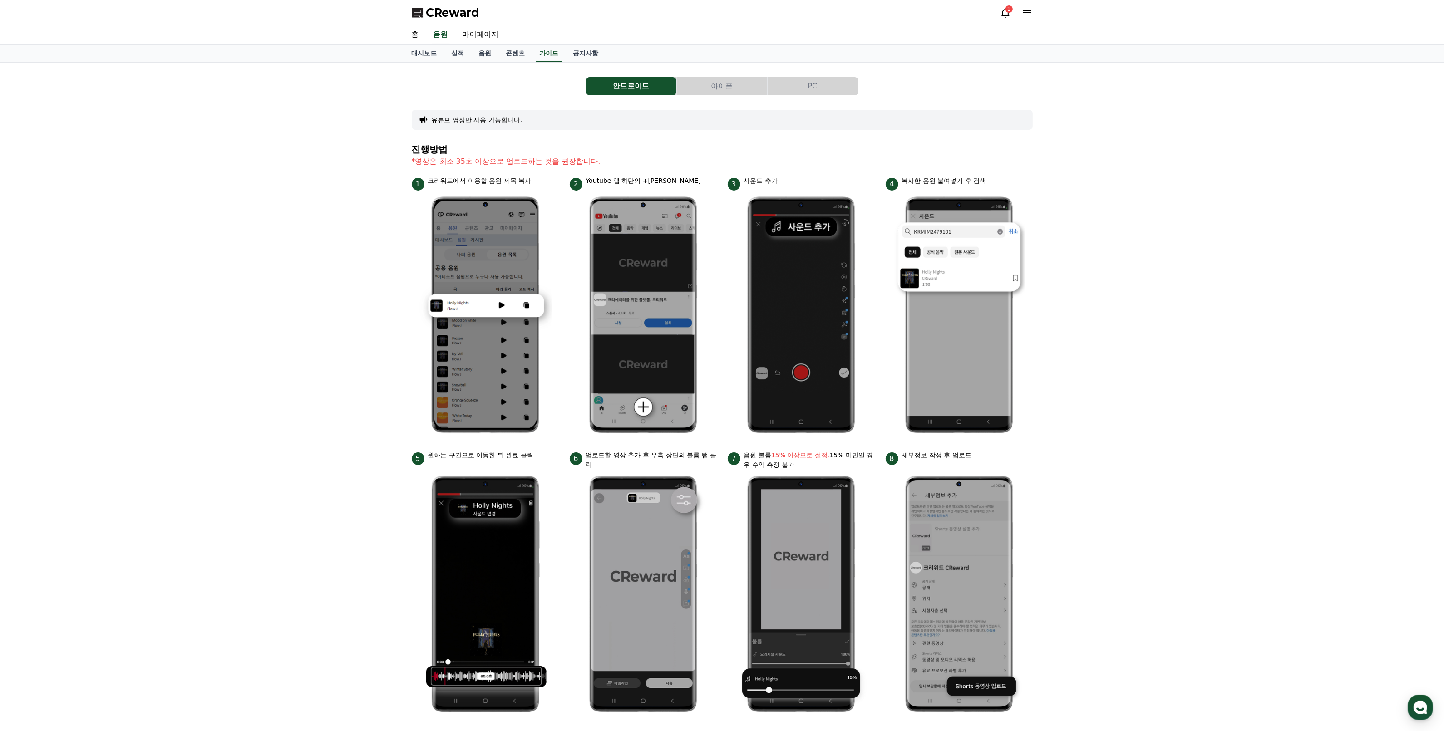
scroll to position [57, 0]
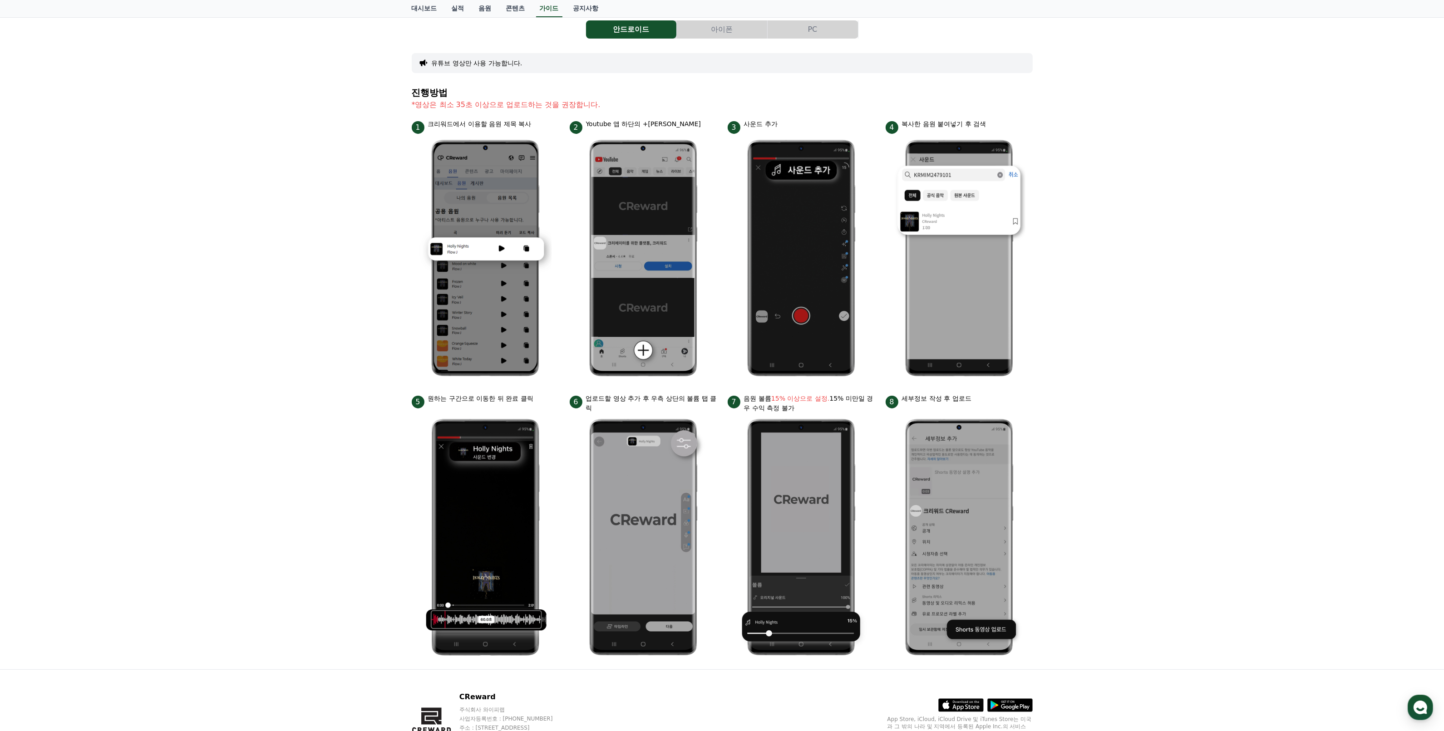
click at [1155, 534] on div "안드로이드 아이폰 PC 유튜브 영상만 사용 가능합니다. 진행방법 *영상은 최소 35초 이상으로 업로드하는 것을 권장합니다. 1 크리워드에서 이…" at bounding box center [722, 338] width 1444 height 664
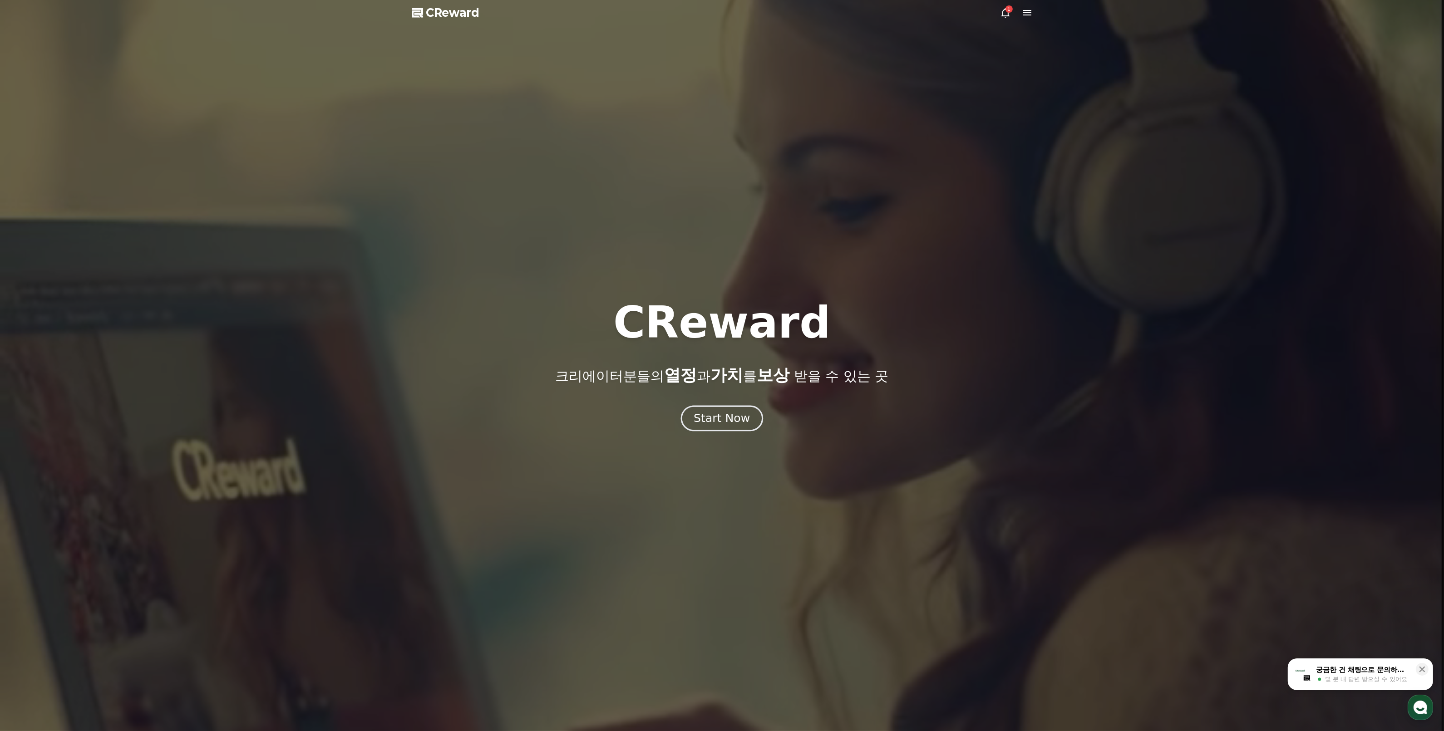
click at [720, 418] on div "Start Now" at bounding box center [722, 418] width 56 height 15
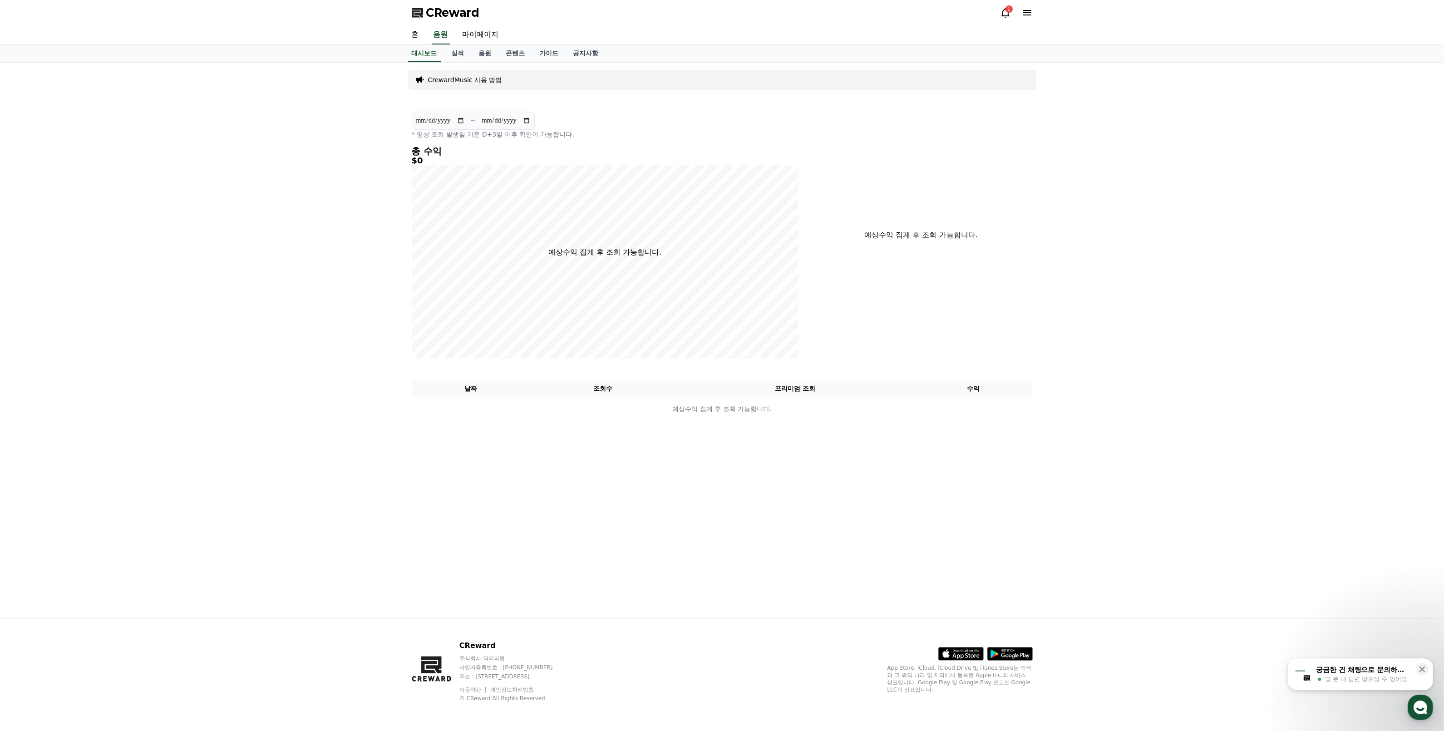
click at [999, 13] on div "CReward 1" at bounding box center [723, 12] width 636 height 25
click at [1002, 5] on div "CReward 1" at bounding box center [723, 12] width 636 height 25
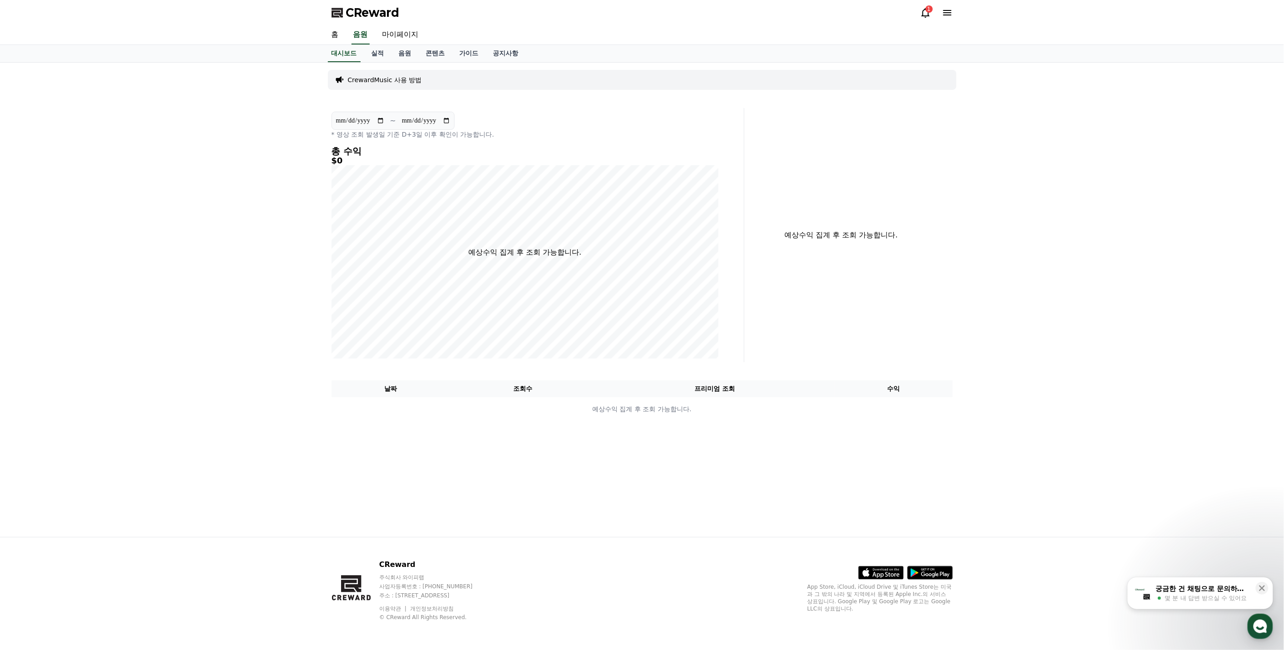
click at [924, 11] on icon at bounding box center [925, 12] width 11 height 11
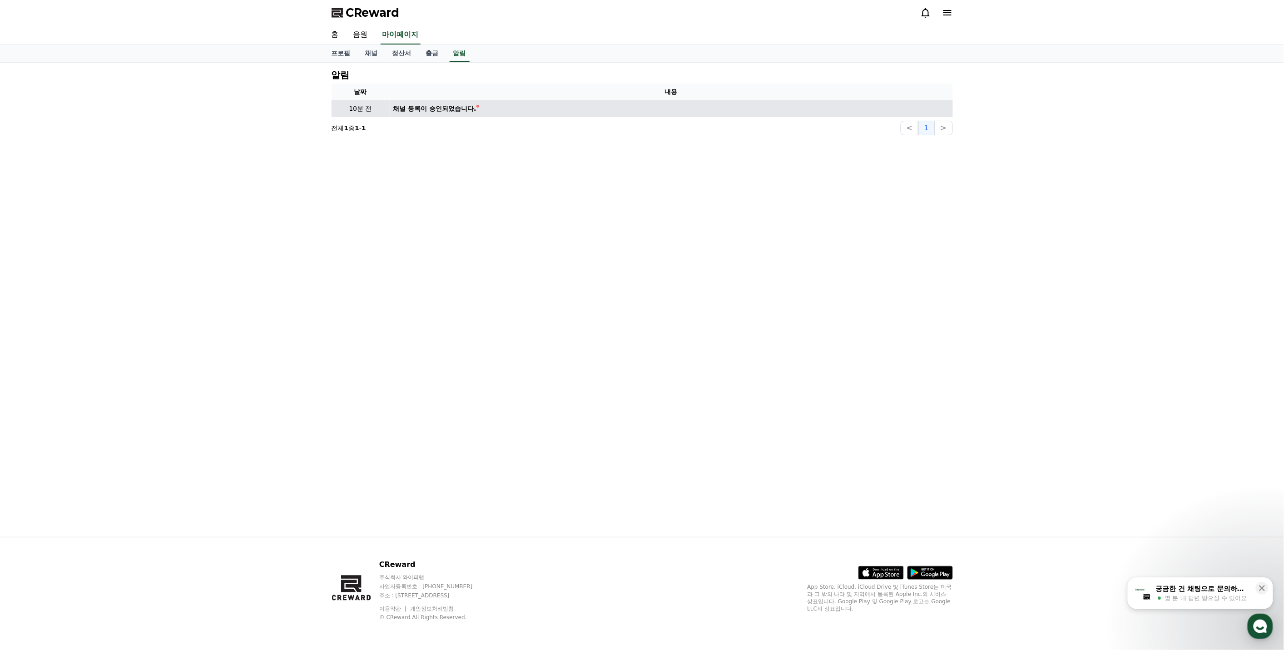
click at [434, 107] on div "채널 등록이 승인되었습니다." at bounding box center [434, 109] width 83 height 10
click at [455, 106] on div "채널 등록이 승인되었습니다." at bounding box center [434, 109] width 83 height 10
drag, startPoint x: 361, startPoint y: 103, endPoint x: 405, endPoint y: 104, distance: 43.6
click at [361, 104] on p "10분 전" at bounding box center [360, 109] width 51 height 10
click at [445, 104] on div "채널 등록이 승인되었습니다." at bounding box center [434, 109] width 83 height 10
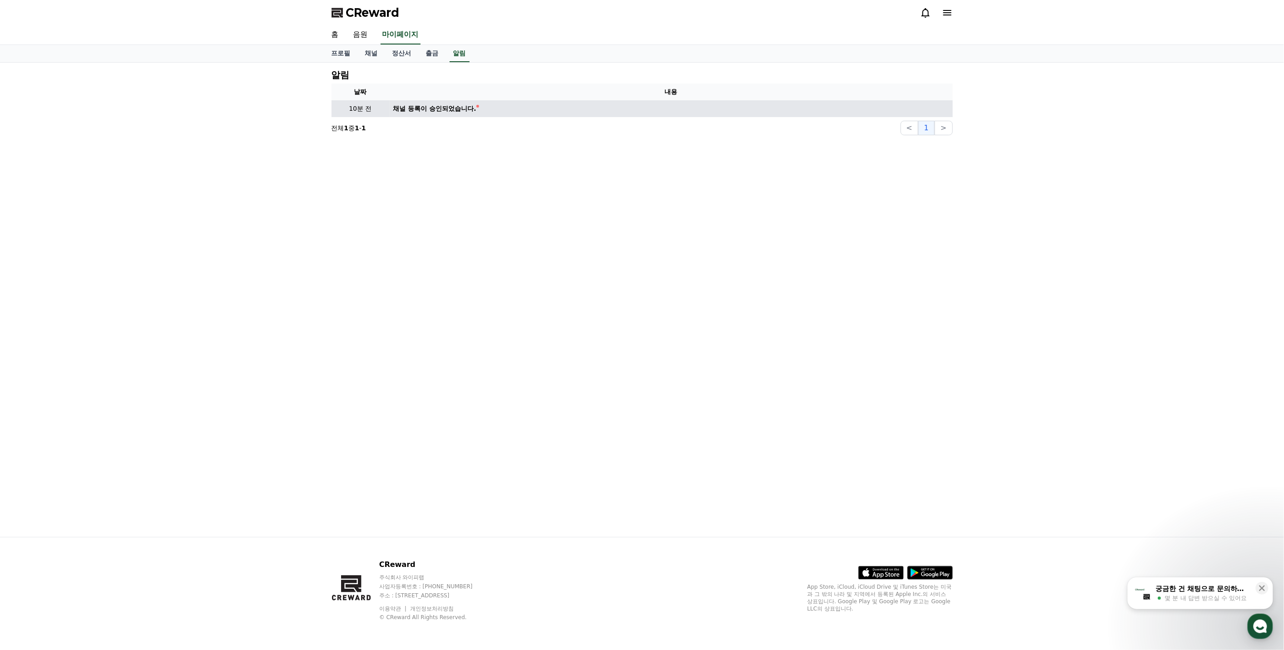
click at [448, 106] on div "채널 등록이 승인되었습니다." at bounding box center [434, 109] width 83 height 10
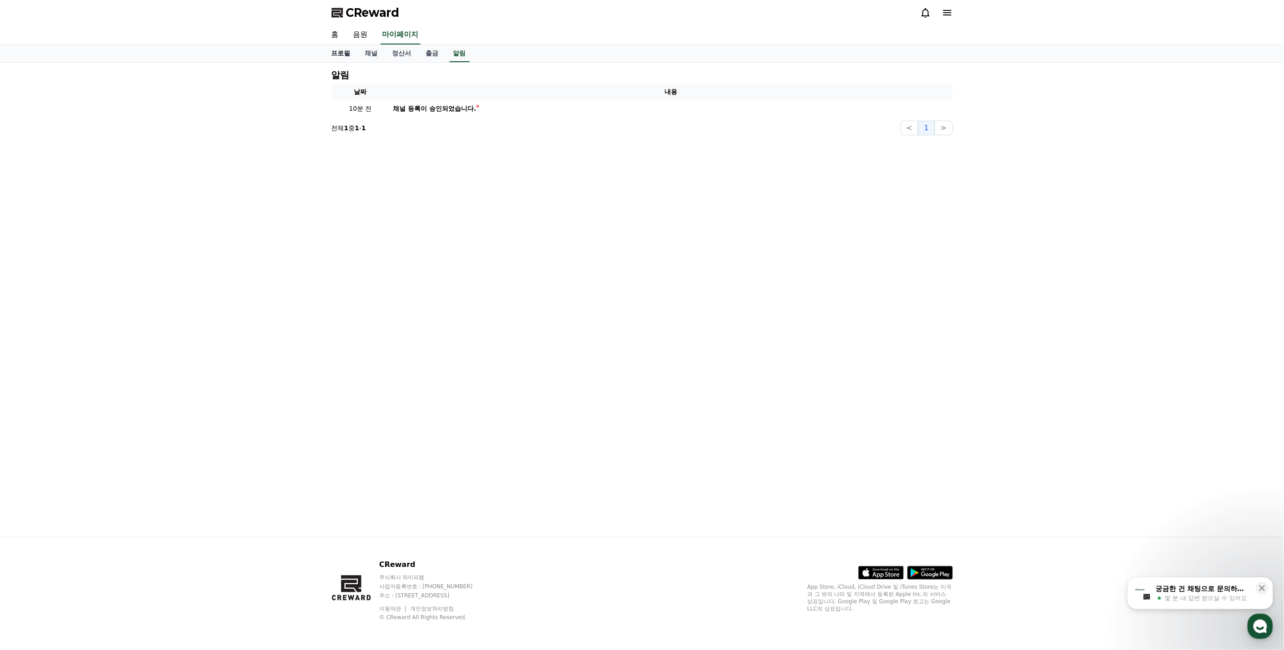
click at [348, 53] on link "프로필" at bounding box center [341, 53] width 34 height 17
select select "**********"
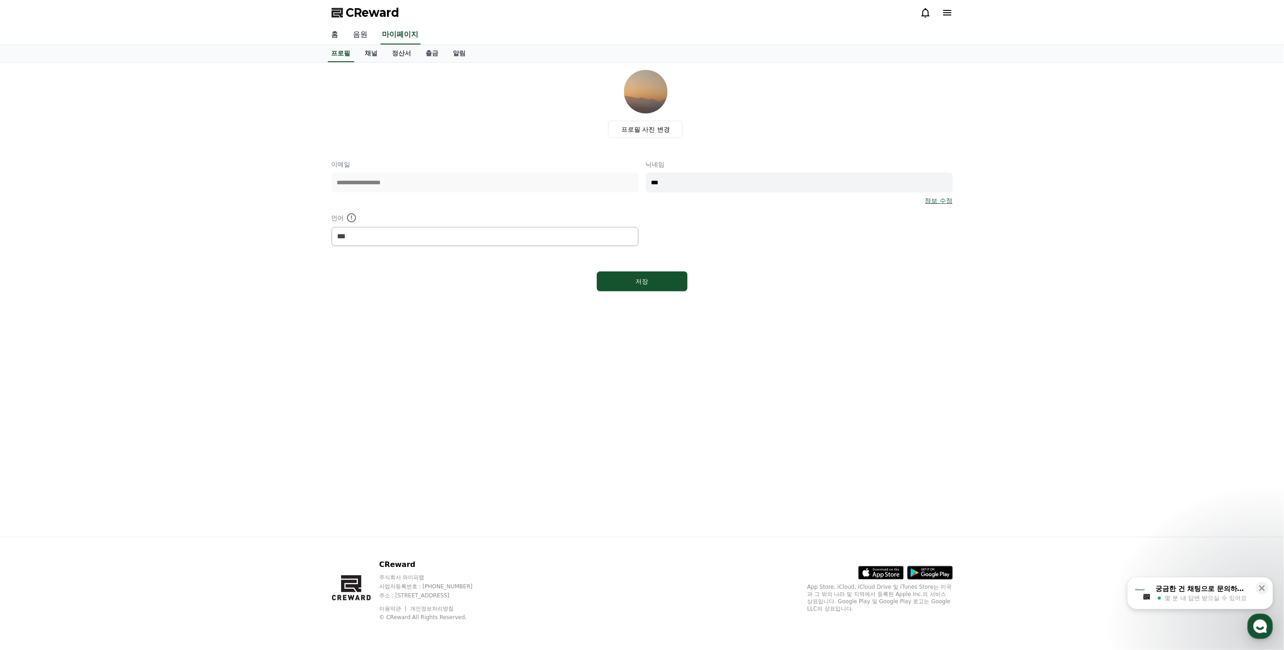
click at [365, 37] on link "음원" at bounding box center [360, 34] width 29 height 19
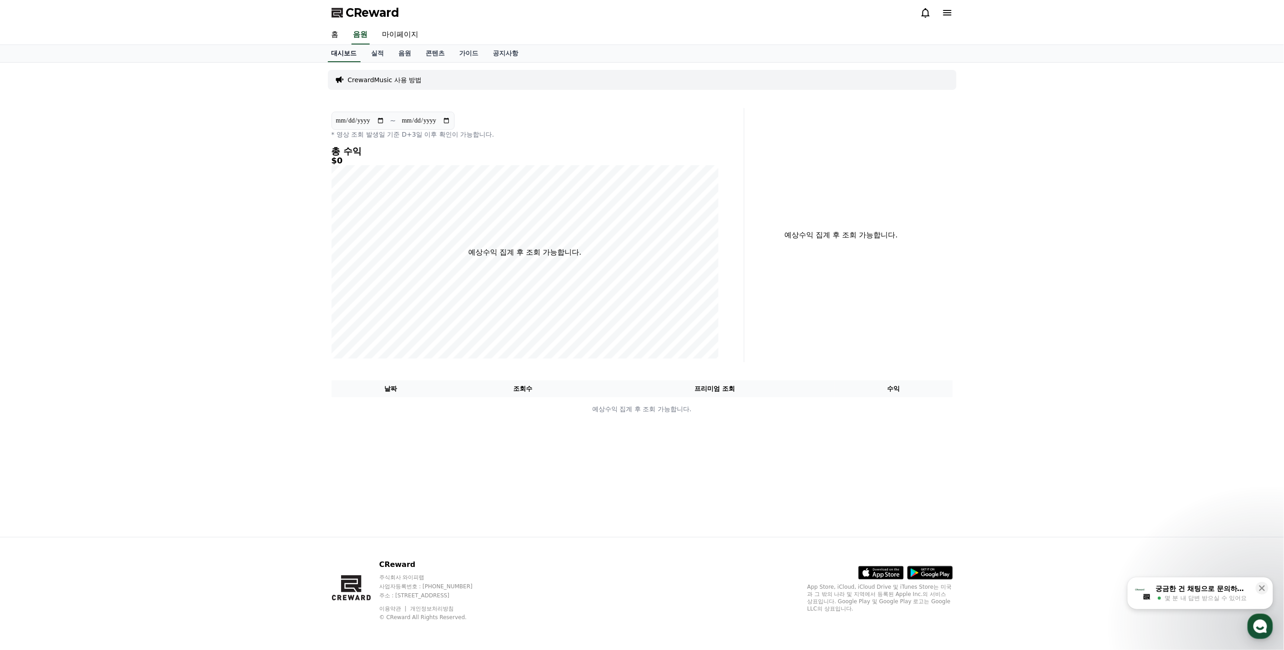
click at [357, 60] on link "대시보드" at bounding box center [344, 53] width 33 height 17
click at [358, 55] on link "대시보드" at bounding box center [344, 53] width 33 height 17
click at [375, 53] on link "실적" at bounding box center [377, 53] width 27 height 17
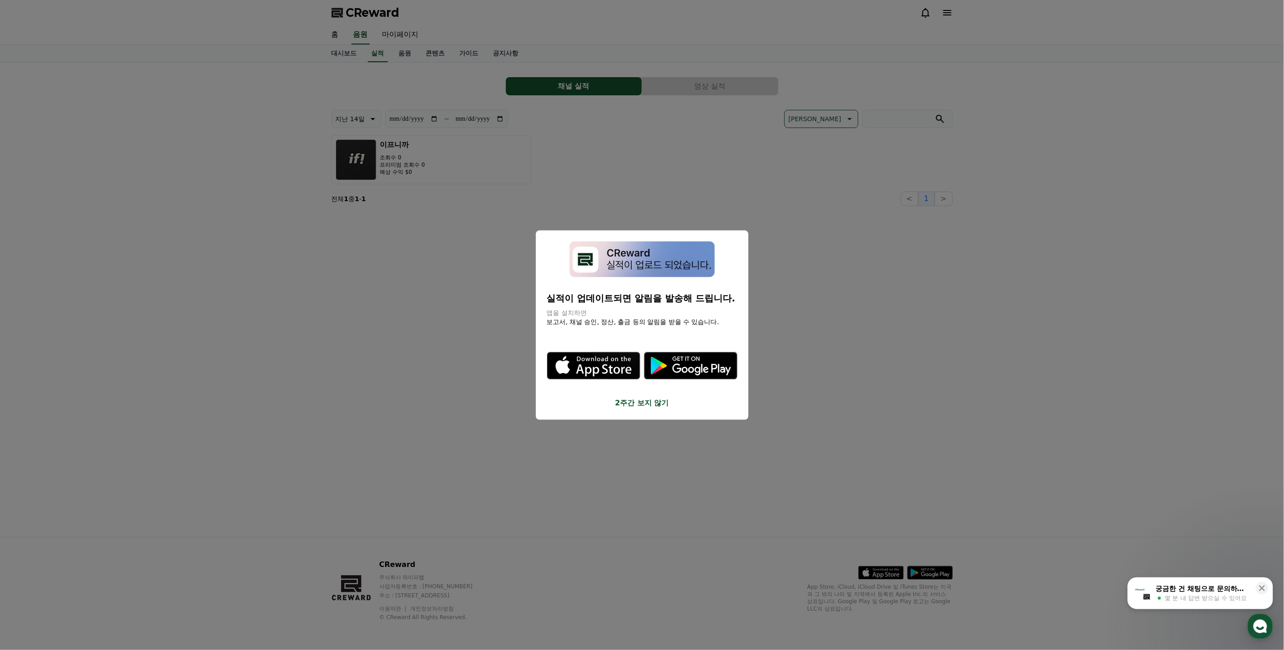
click at [641, 406] on button "2주간 보지 않기" at bounding box center [642, 403] width 191 height 11
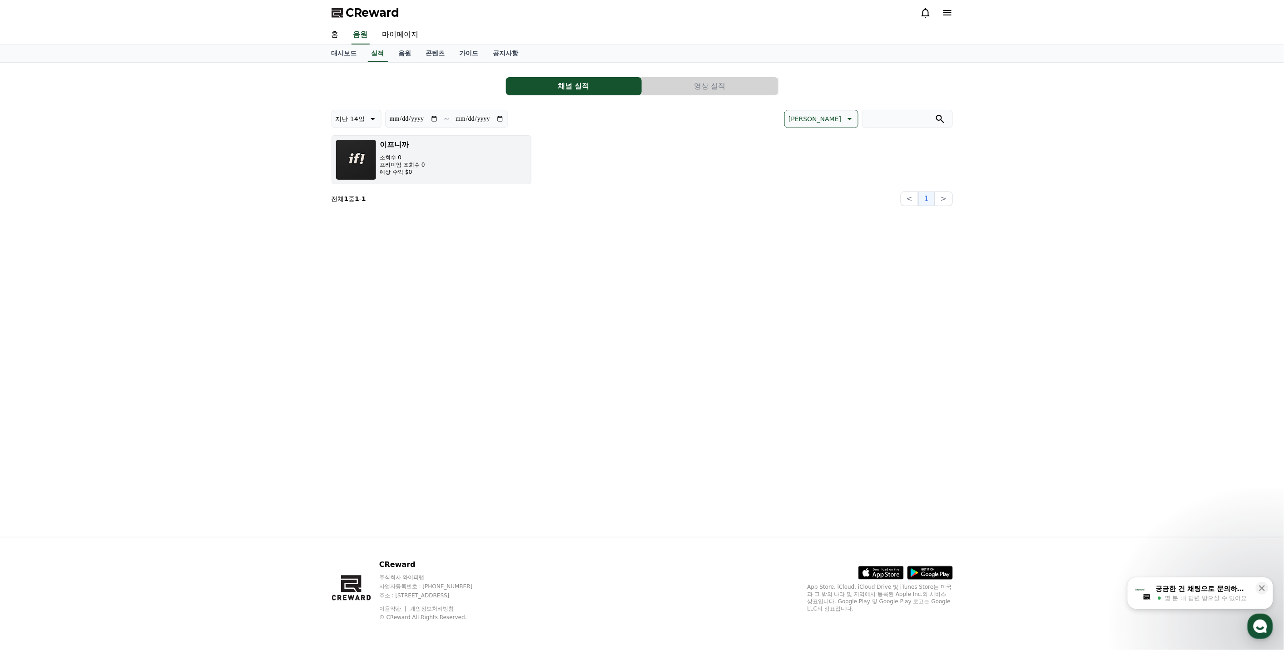
click at [375, 163] on img "button" at bounding box center [356, 159] width 41 height 41
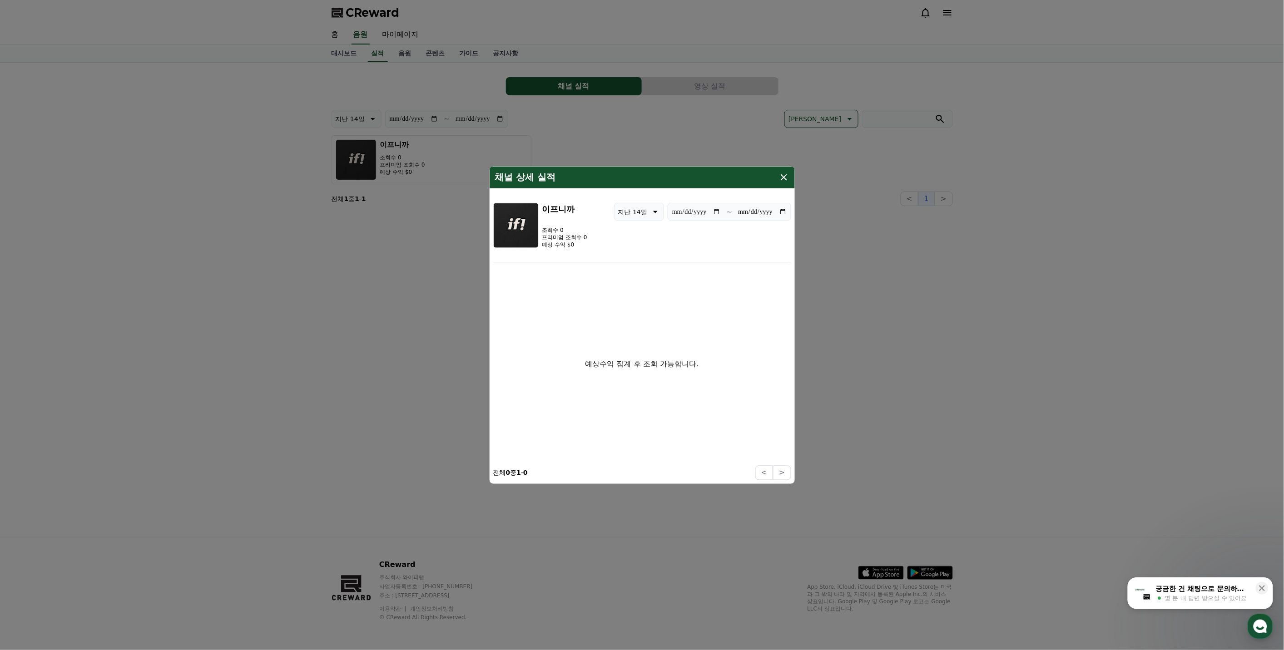
click at [779, 185] on div "채널 상세 실적" at bounding box center [641, 178] width 305 height 22
click at [777, 180] on div "채널 상세 실적" at bounding box center [641, 178] width 305 height 22
click at [780, 178] on icon "modal" at bounding box center [783, 177] width 11 height 11
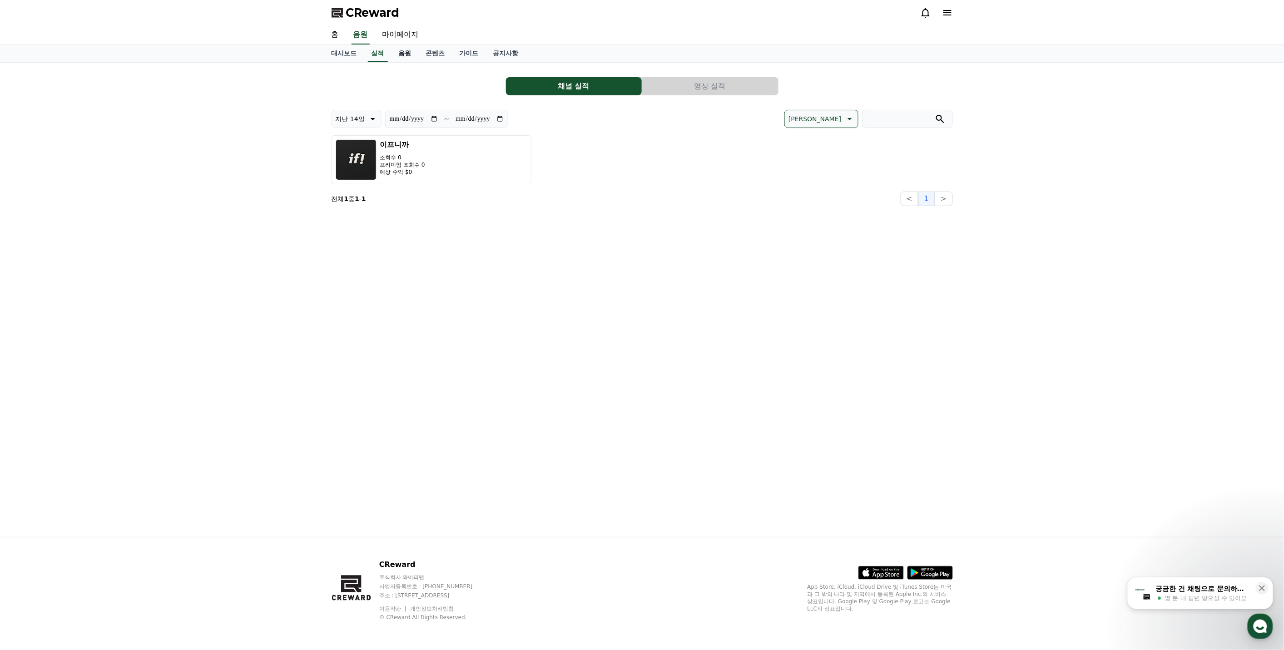
click at [405, 47] on link "음원" at bounding box center [404, 53] width 27 height 17
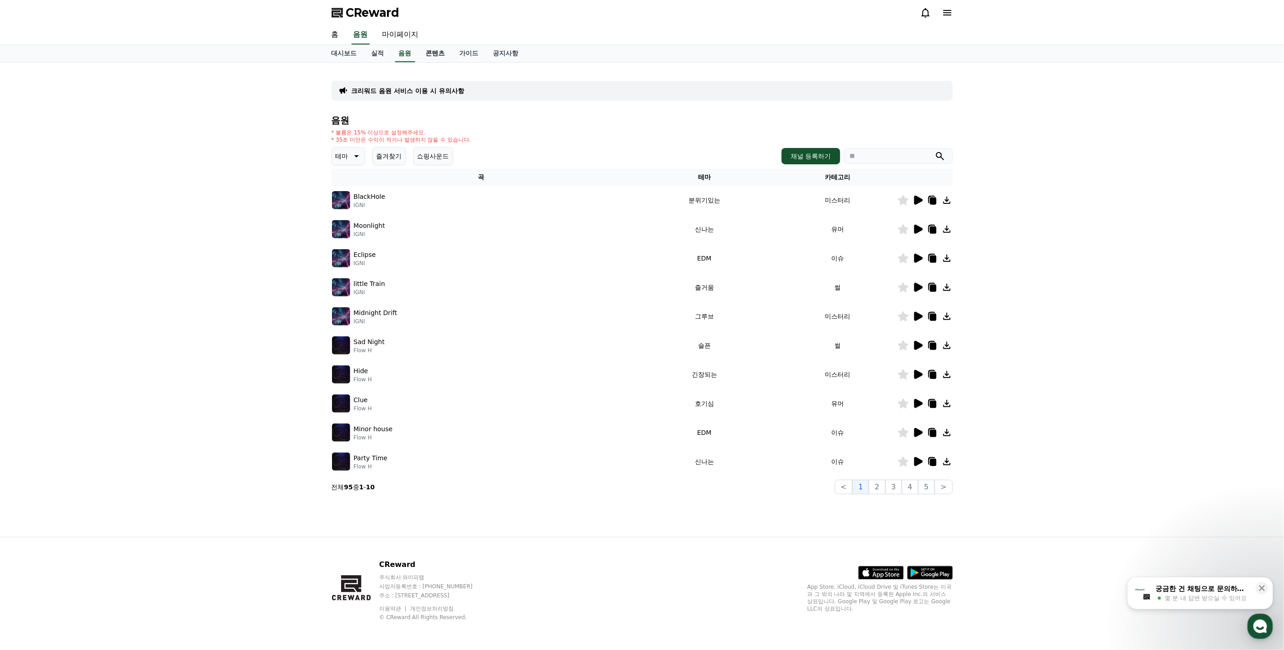
click at [429, 46] on link "콘텐츠" at bounding box center [436, 53] width 34 height 17
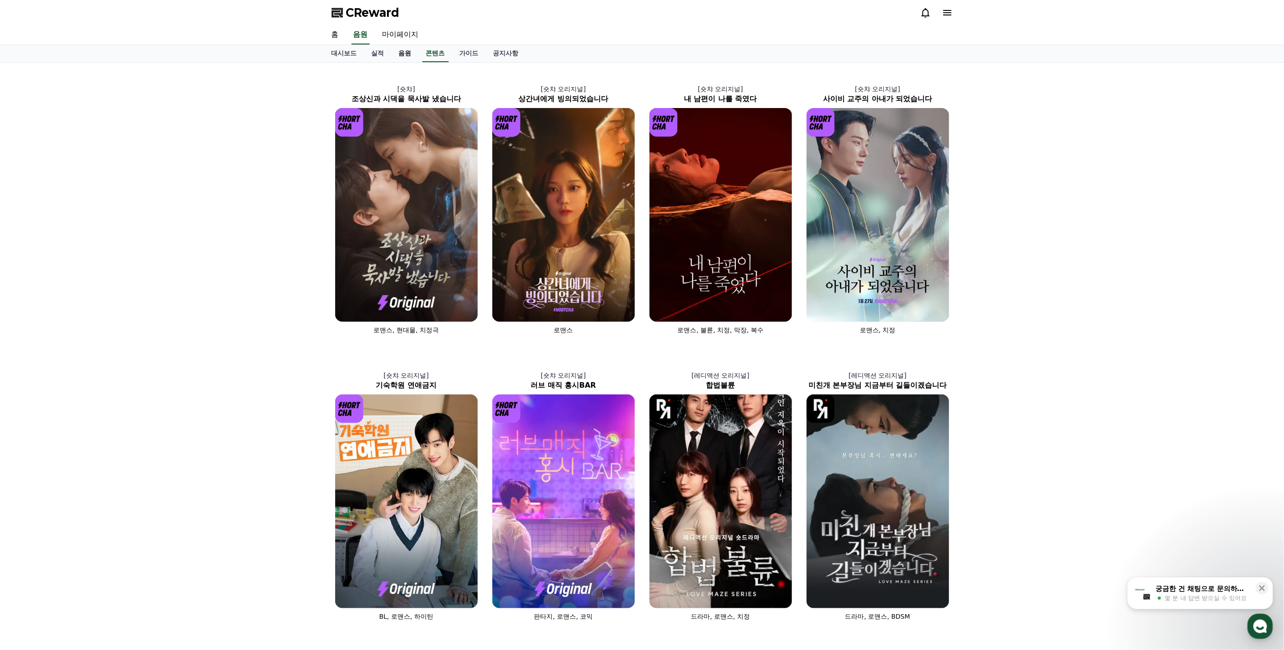
click at [391, 52] on link "음원" at bounding box center [404, 53] width 27 height 17
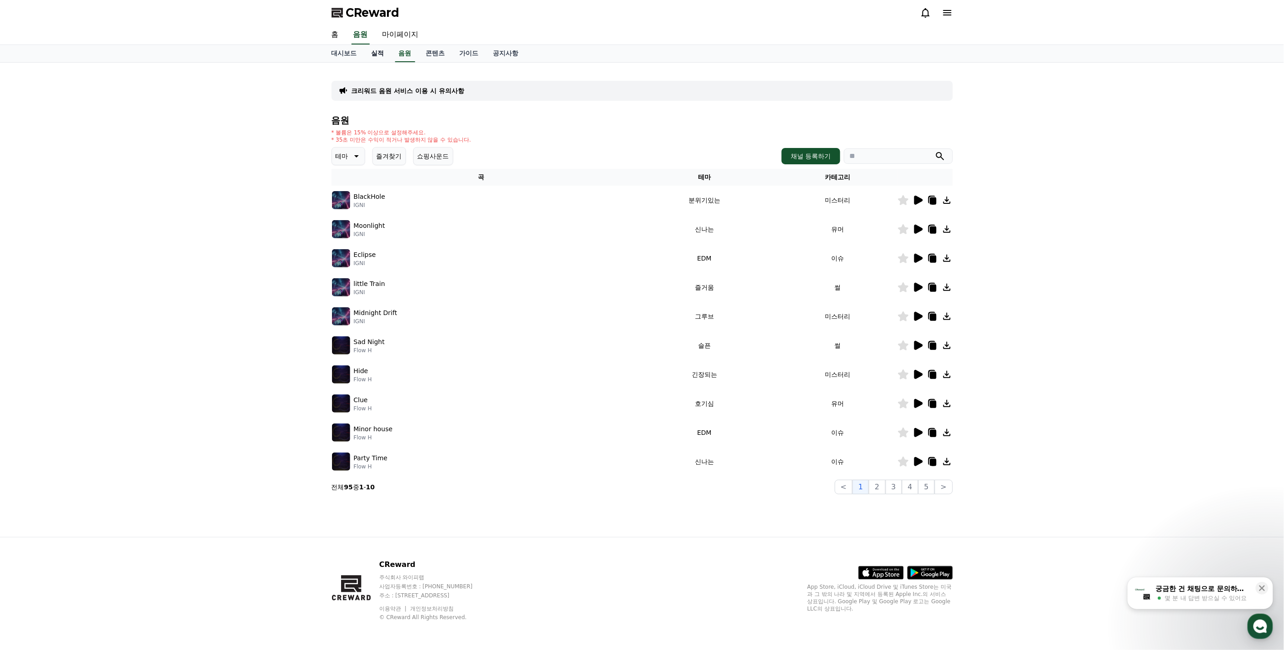
click at [374, 55] on link "실적" at bounding box center [377, 53] width 27 height 17
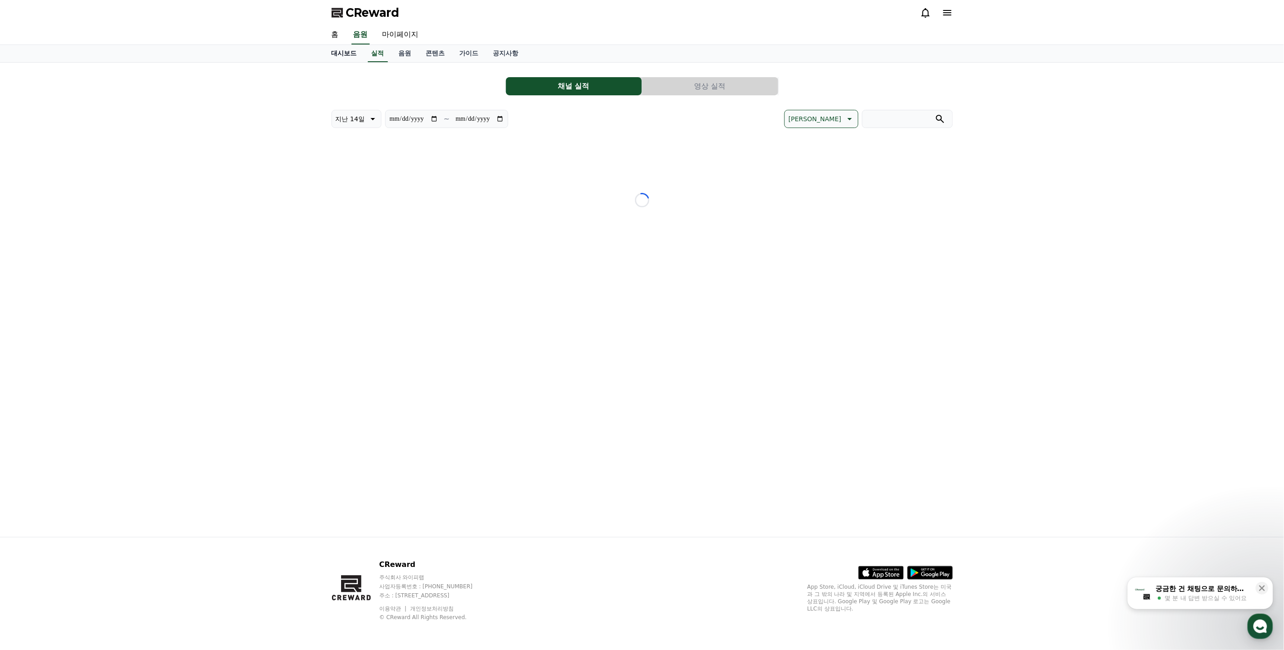
click at [341, 53] on link "대시보드" at bounding box center [344, 53] width 40 height 17
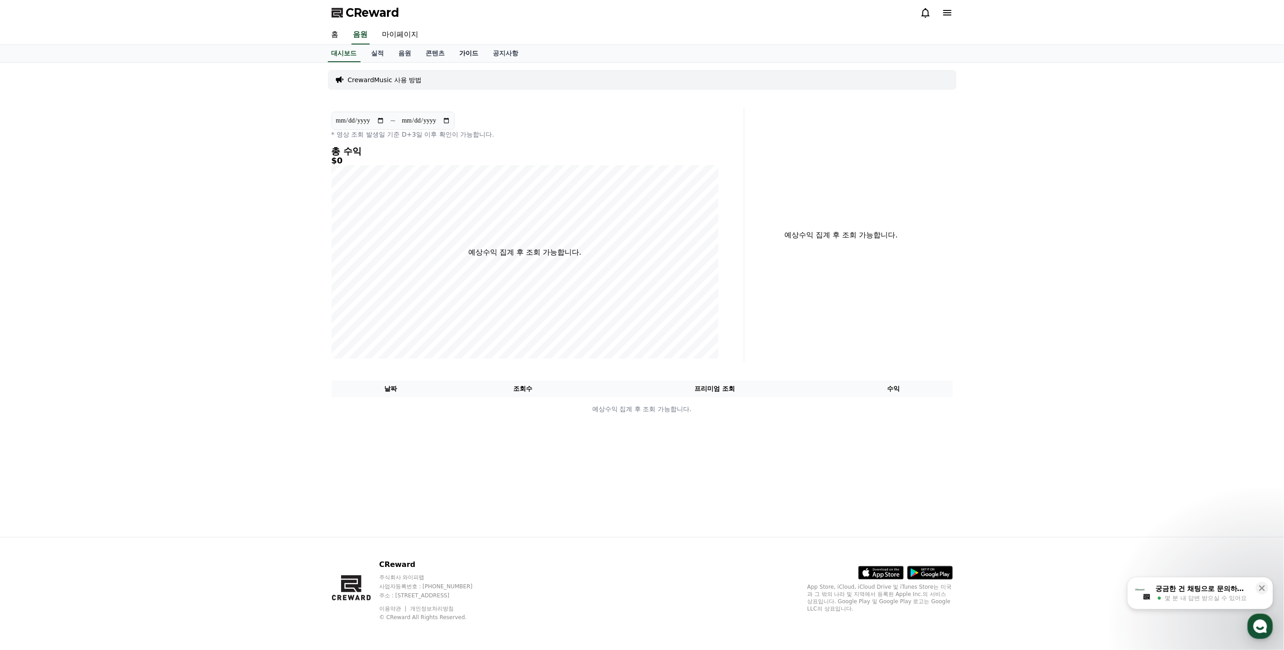
click at [462, 50] on link "가이드" at bounding box center [469, 53] width 34 height 17
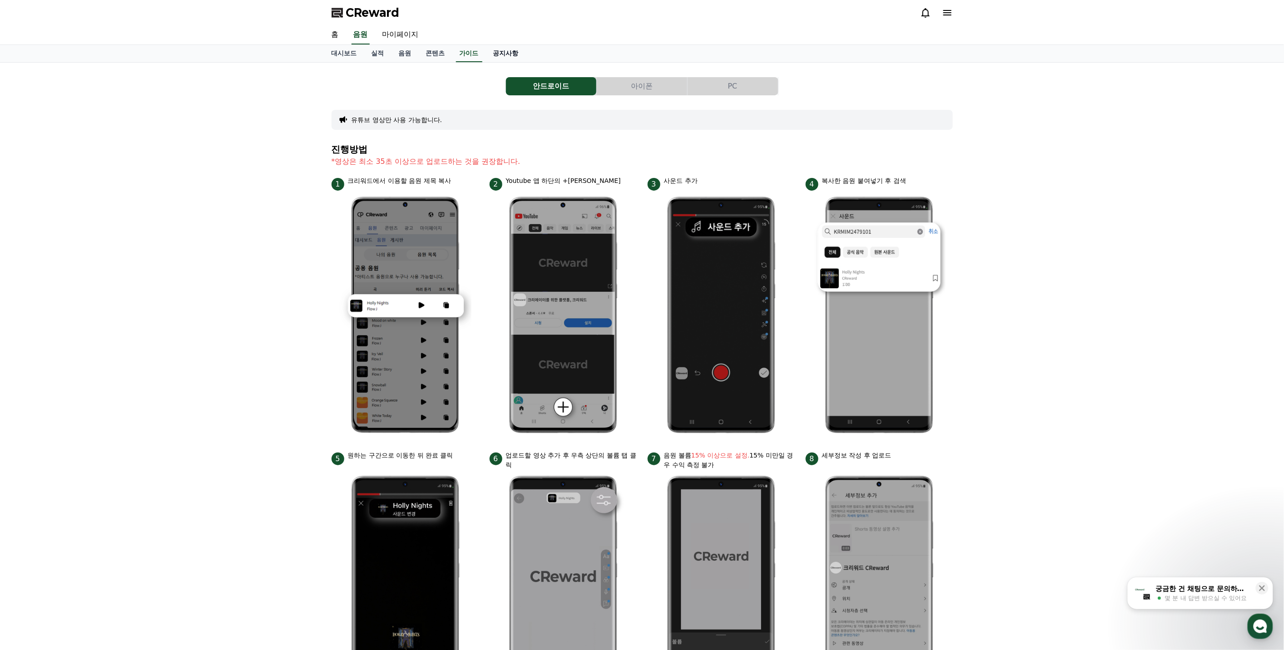
click at [505, 55] on link "공지사항" at bounding box center [506, 53] width 40 height 17
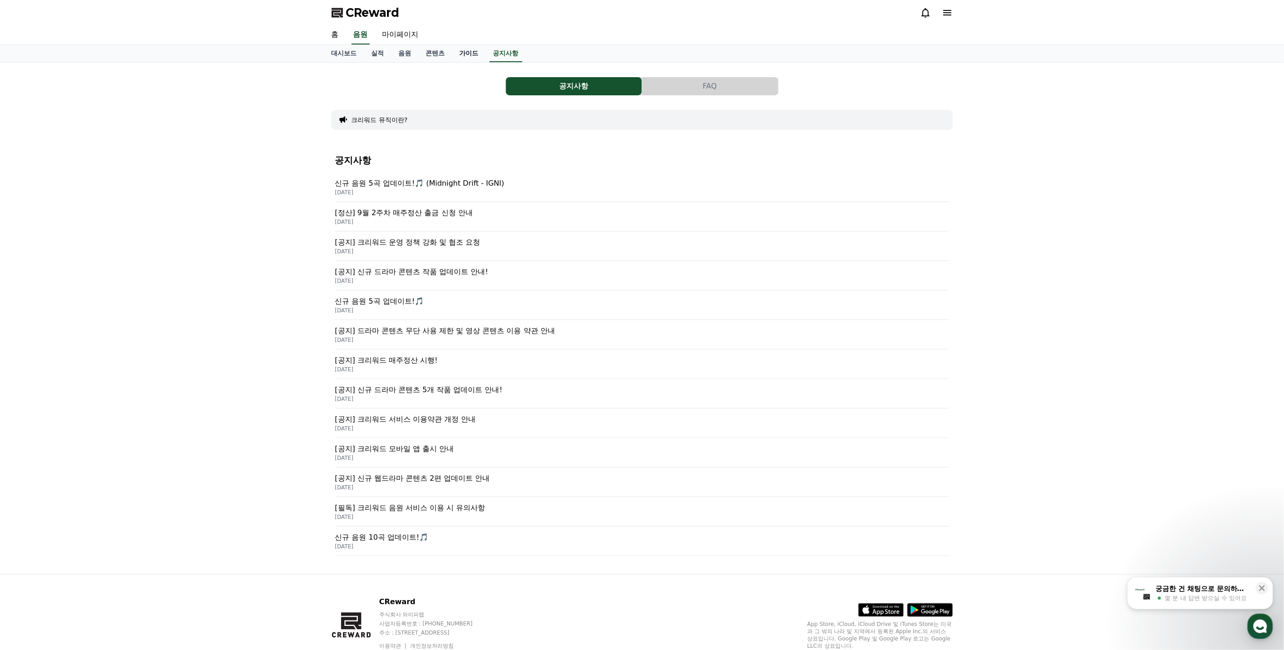
click at [459, 57] on link "가이드" at bounding box center [469, 53] width 34 height 17
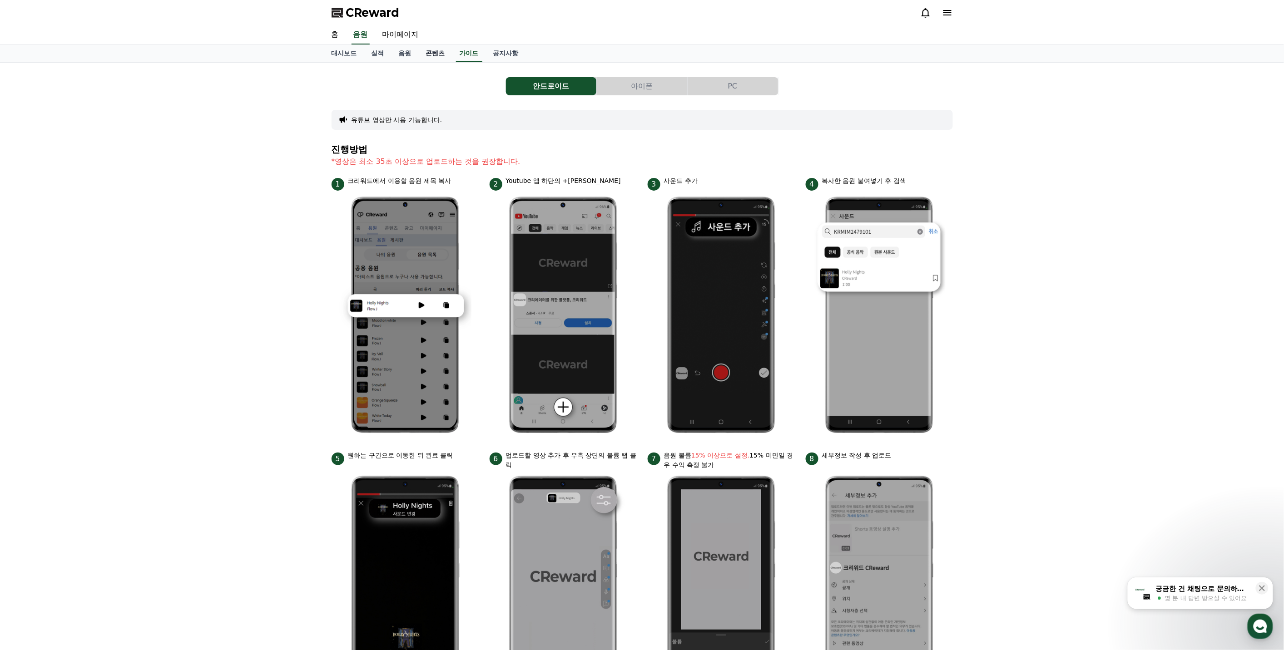
click at [430, 60] on link "콘텐츠" at bounding box center [436, 53] width 34 height 17
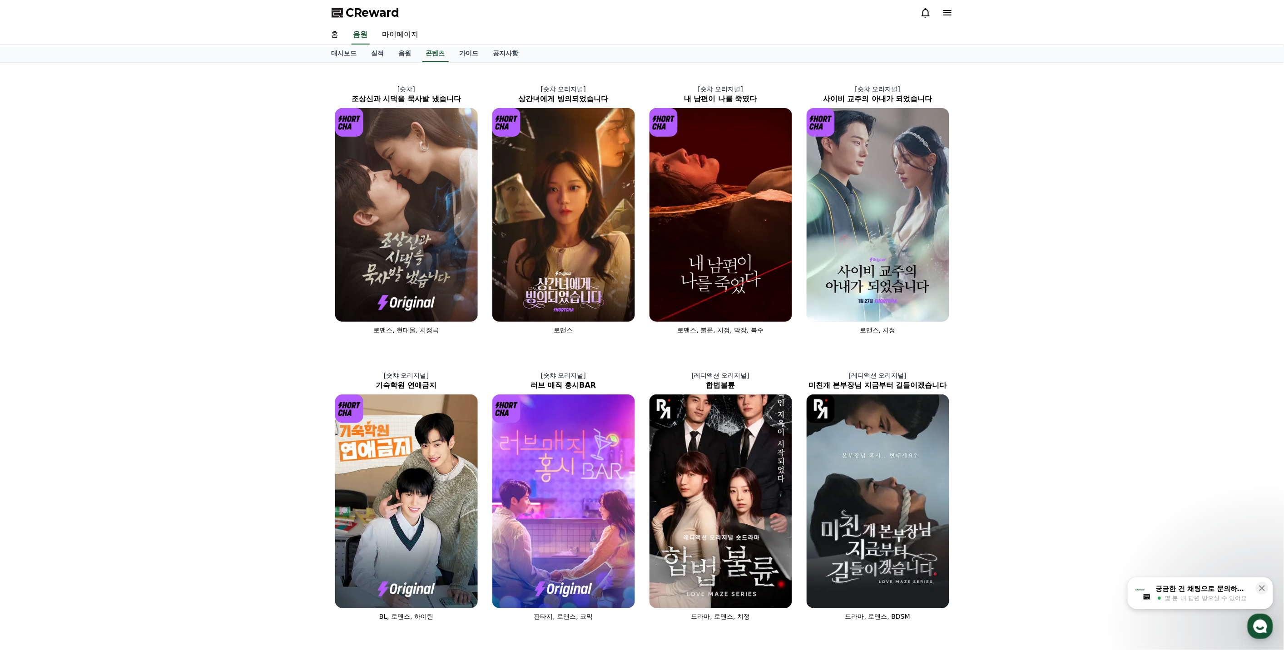
click at [387, 57] on link "실적" at bounding box center [377, 53] width 27 height 17
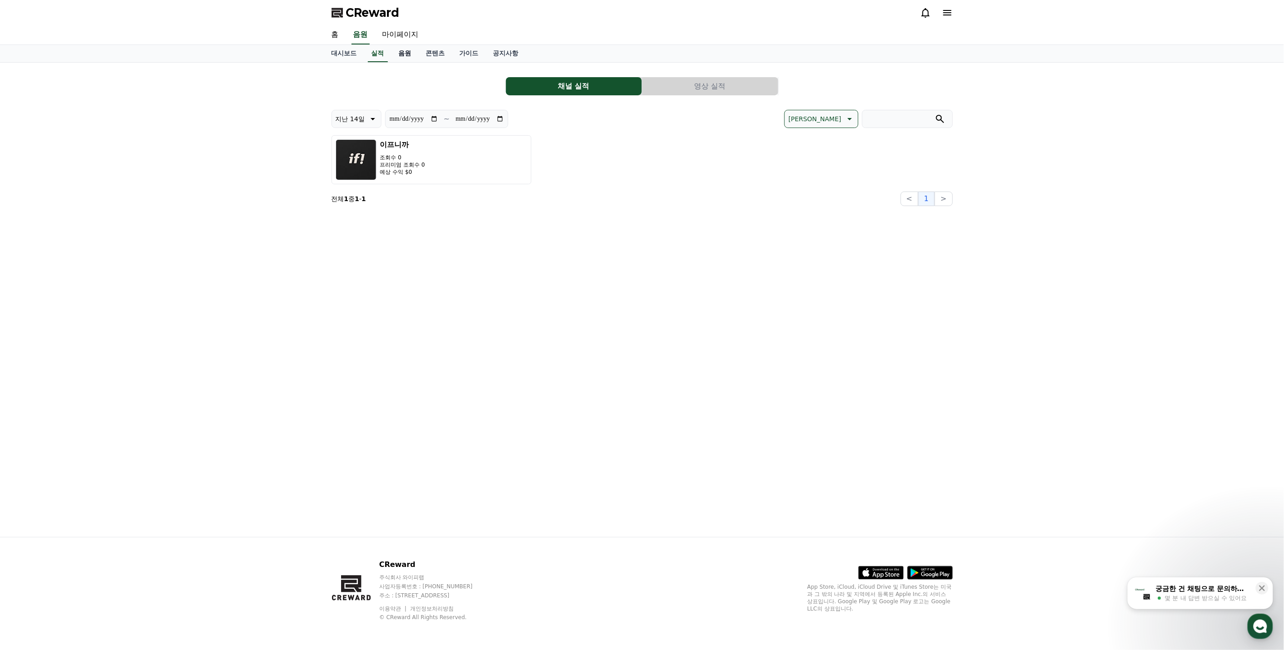
click at [408, 51] on link "음원" at bounding box center [404, 53] width 27 height 17
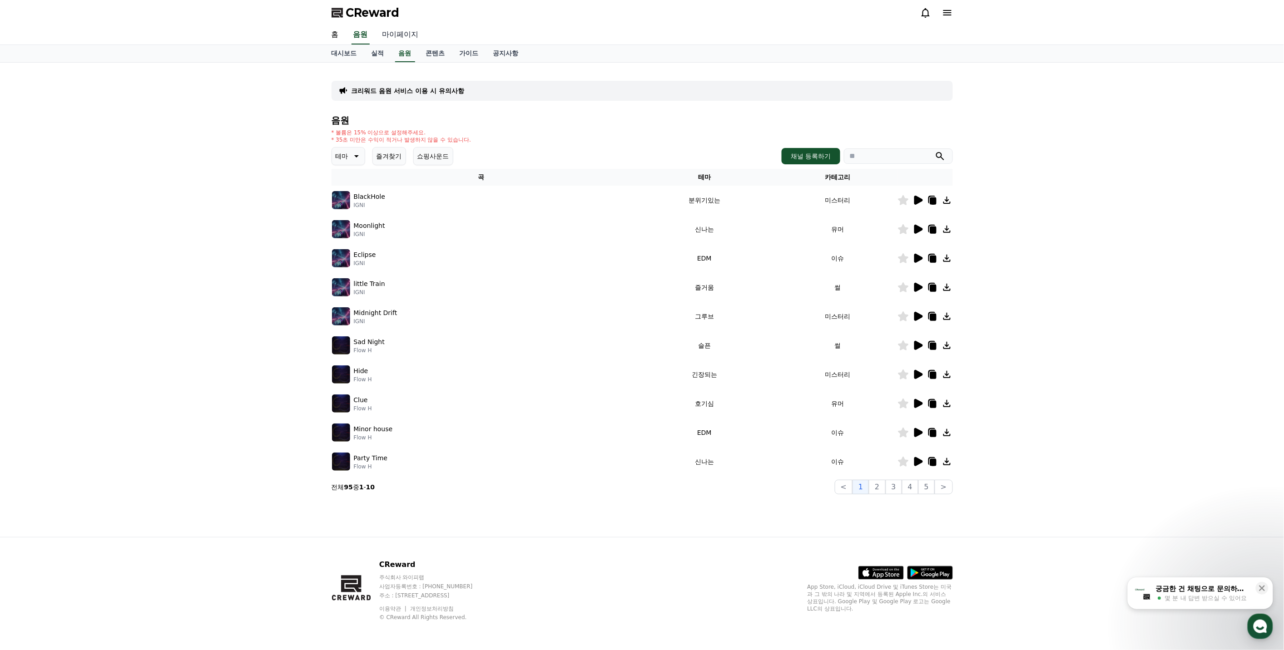
click at [406, 40] on link "마이페이지" at bounding box center [400, 34] width 51 height 19
select select "**********"
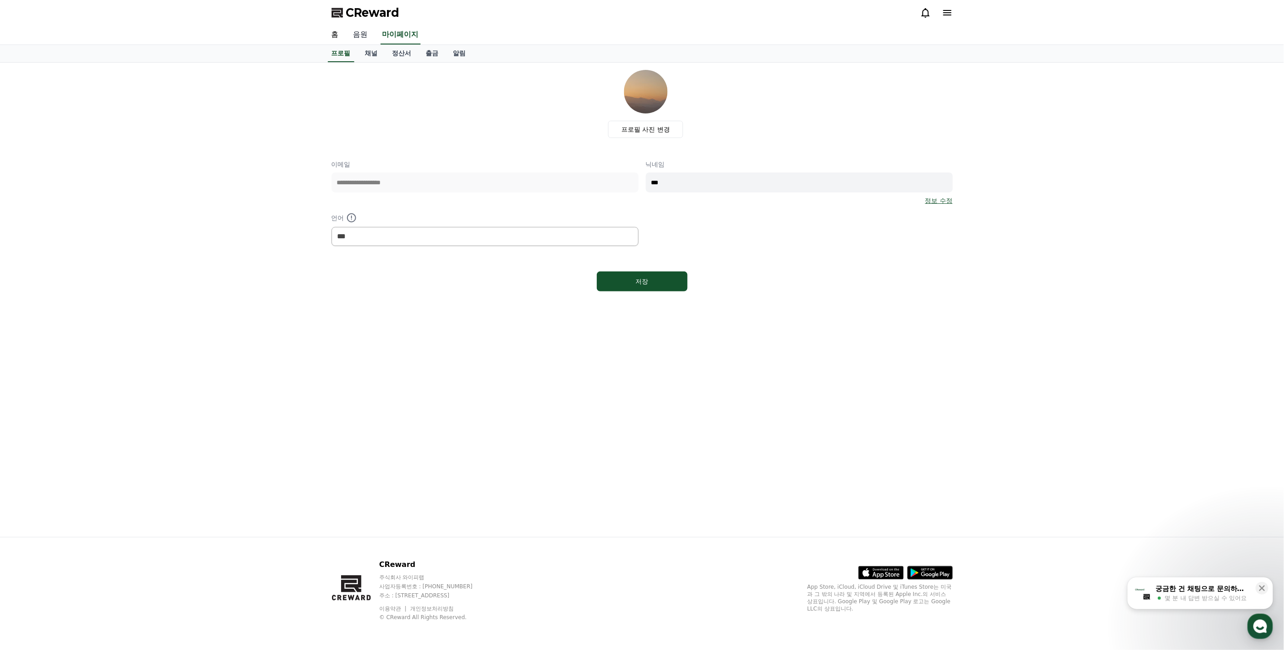
click at [365, 37] on link "음원" at bounding box center [360, 34] width 29 height 19
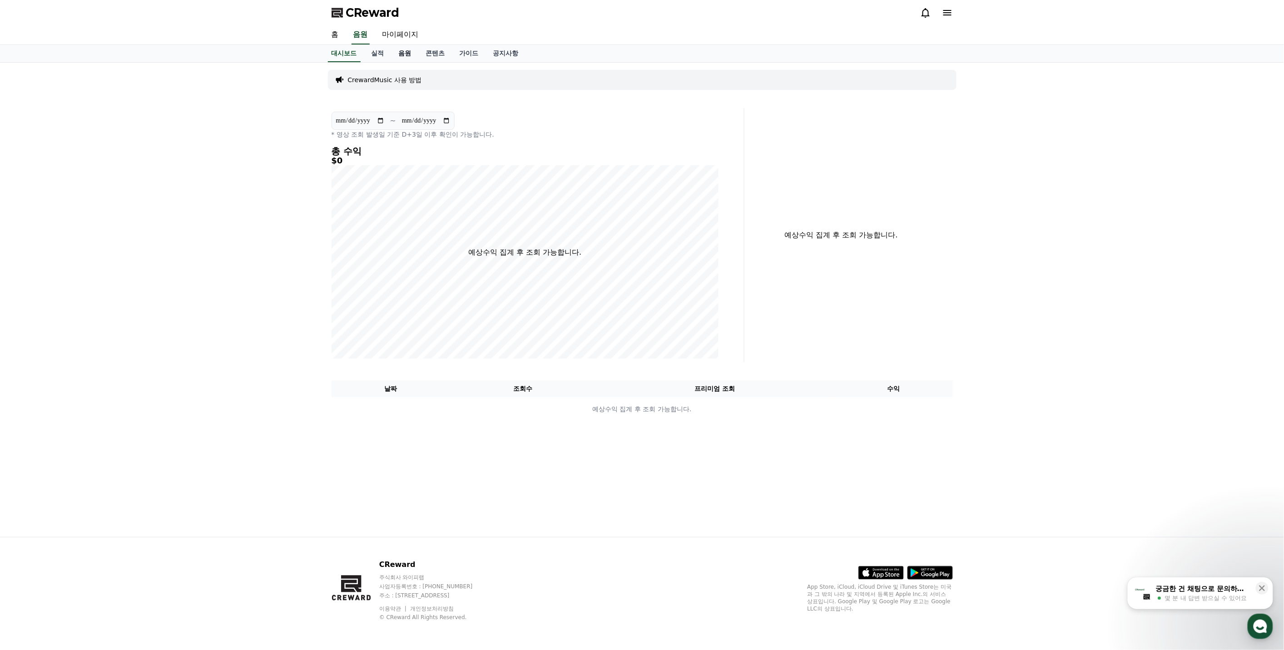
click at [401, 47] on link "음원" at bounding box center [404, 53] width 27 height 17
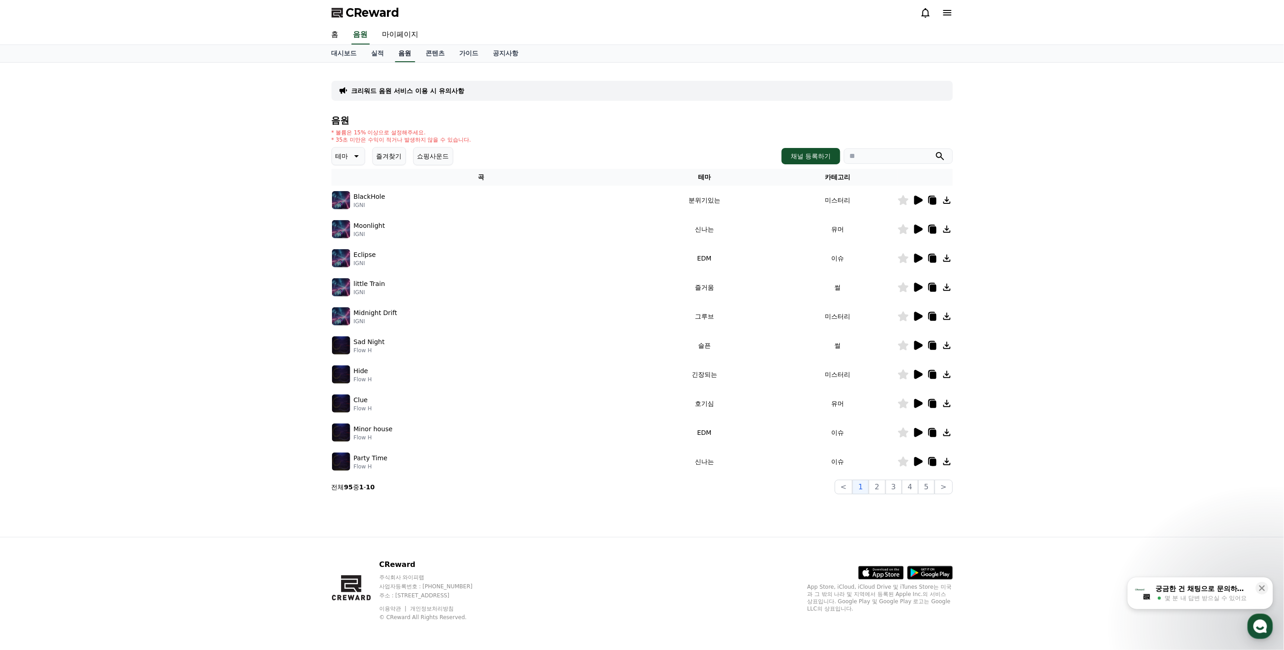
click at [398, 49] on link "음원" at bounding box center [405, 53] width 20 height 17
click at [400, 49] on link "음원" at bounding box center [405, 53] width 20 height 17
drag, startPoint x: 343, startPoint y: 51, endPoint x: 359, endPoint y: 52, distance: 16.4
click at [343, 50] on link "대시보드" at bounding box center [344, 53] width 40 height 17
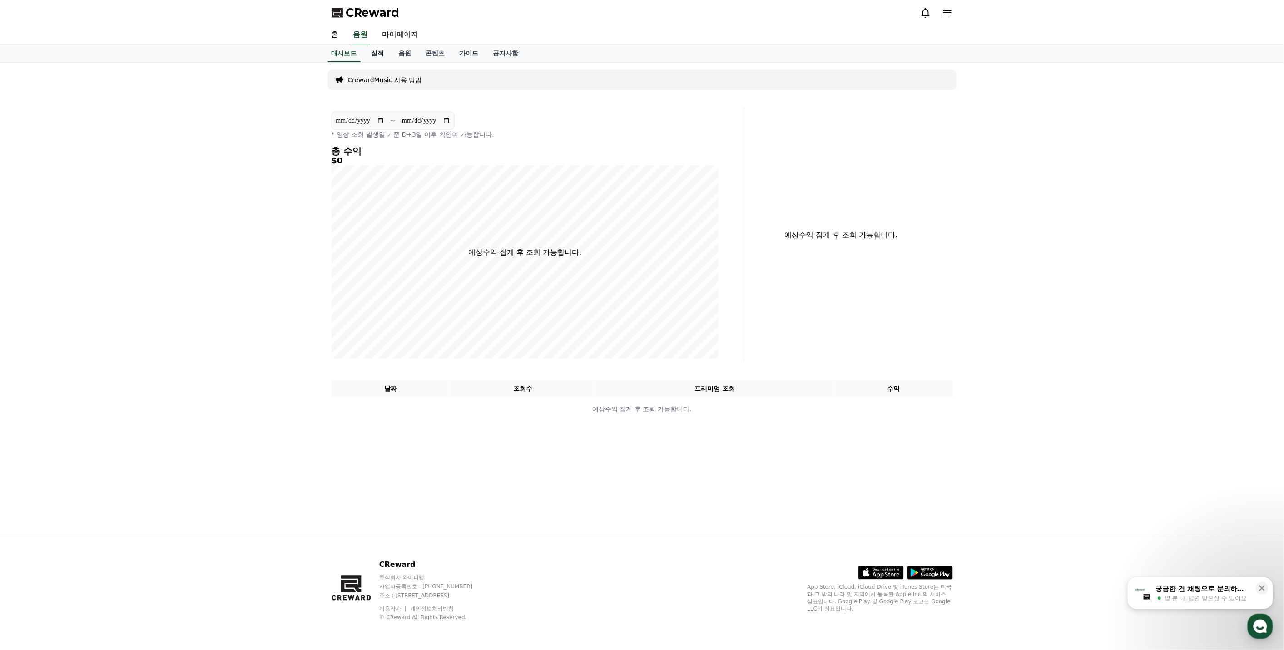
click at [379, 54] on link "실적" at bounding box center [377, 53] width 27 height 17
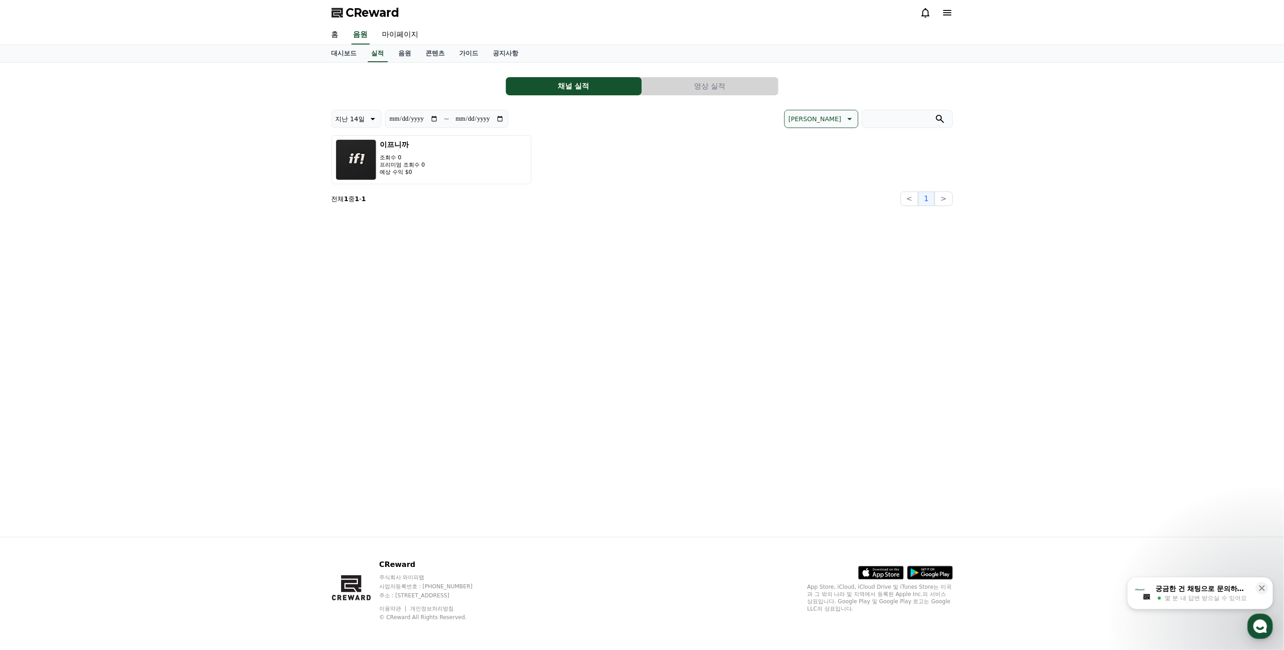
click at [686, 83] on button "영상 실적" at bounding box center [710, 86] width 136 height 18
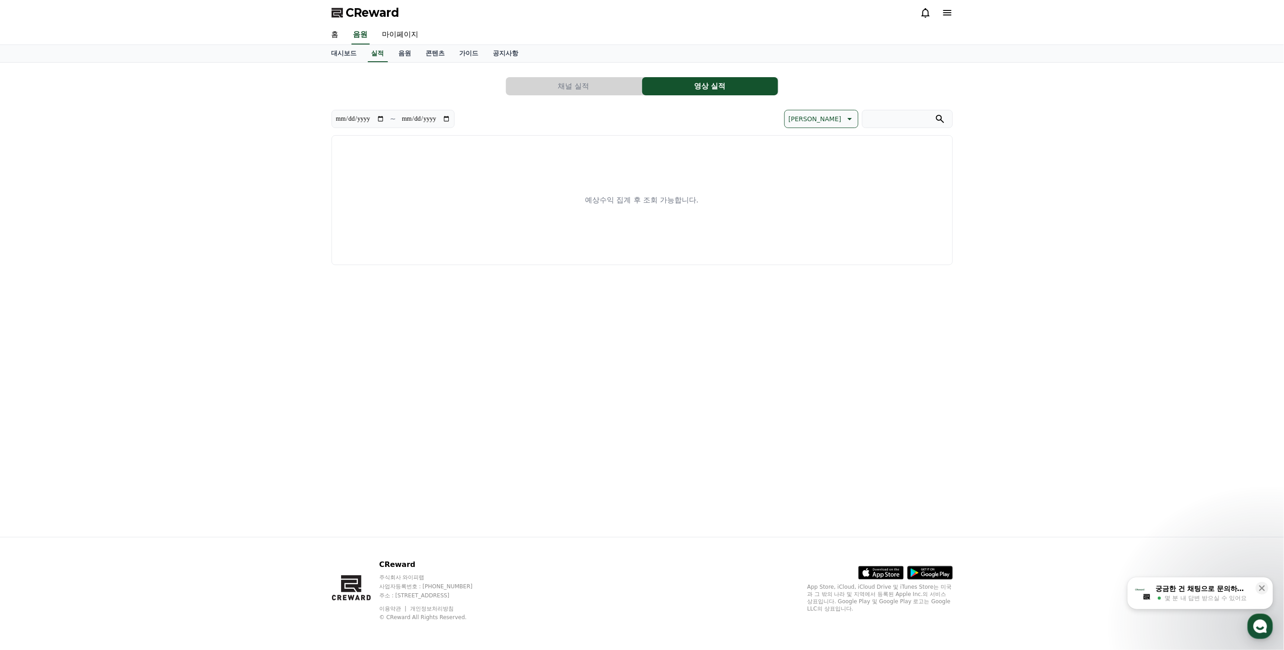
click at [584, 83] on button "채널 실적" at bounding box center [574, 86] width 136 height 18
